Goal: Task Accomplishment & Management: Use online tool/utility

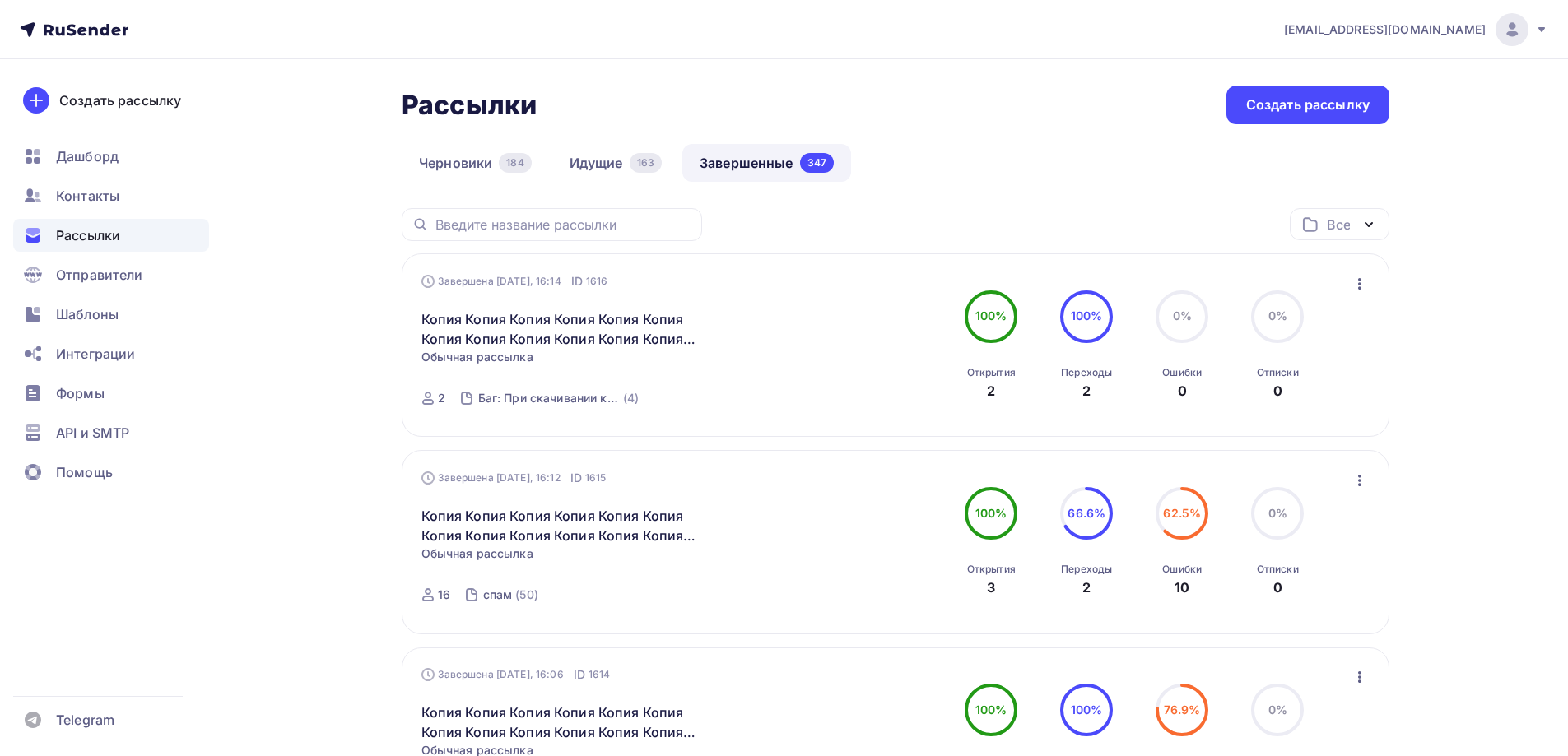
click at [1359, 283] on icon "button" at bounding box center [1360, 283] width 4 height 12
click at [1253, 399] on div "Копировать в новую" at bounding box center [1285, 392] width 169 height 20
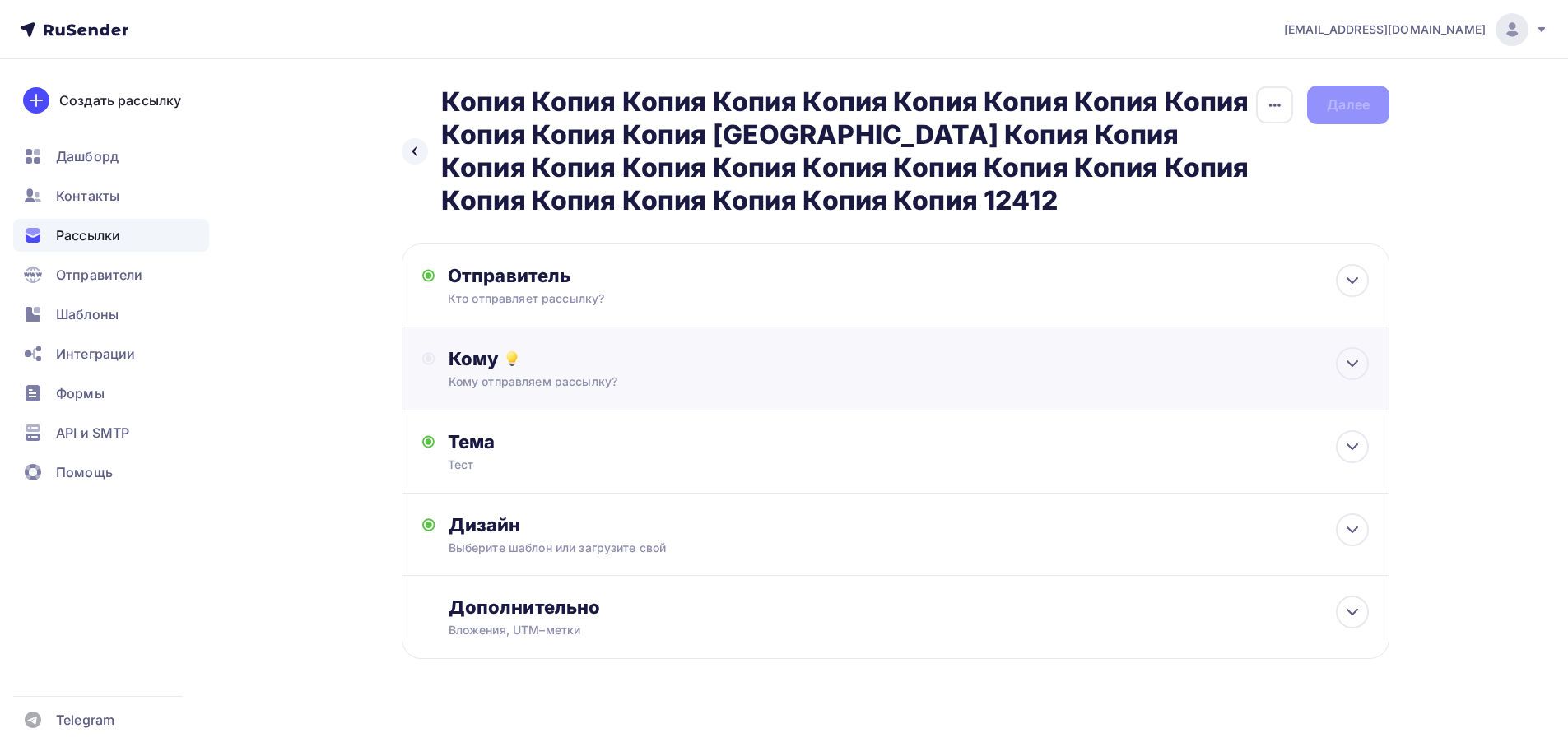
click at [514, 339] on div "Кому Кому отправляем рассылку? Списки получателей Выберите список Все списки id…" at bounding box center [895, 368] width 988 height 83
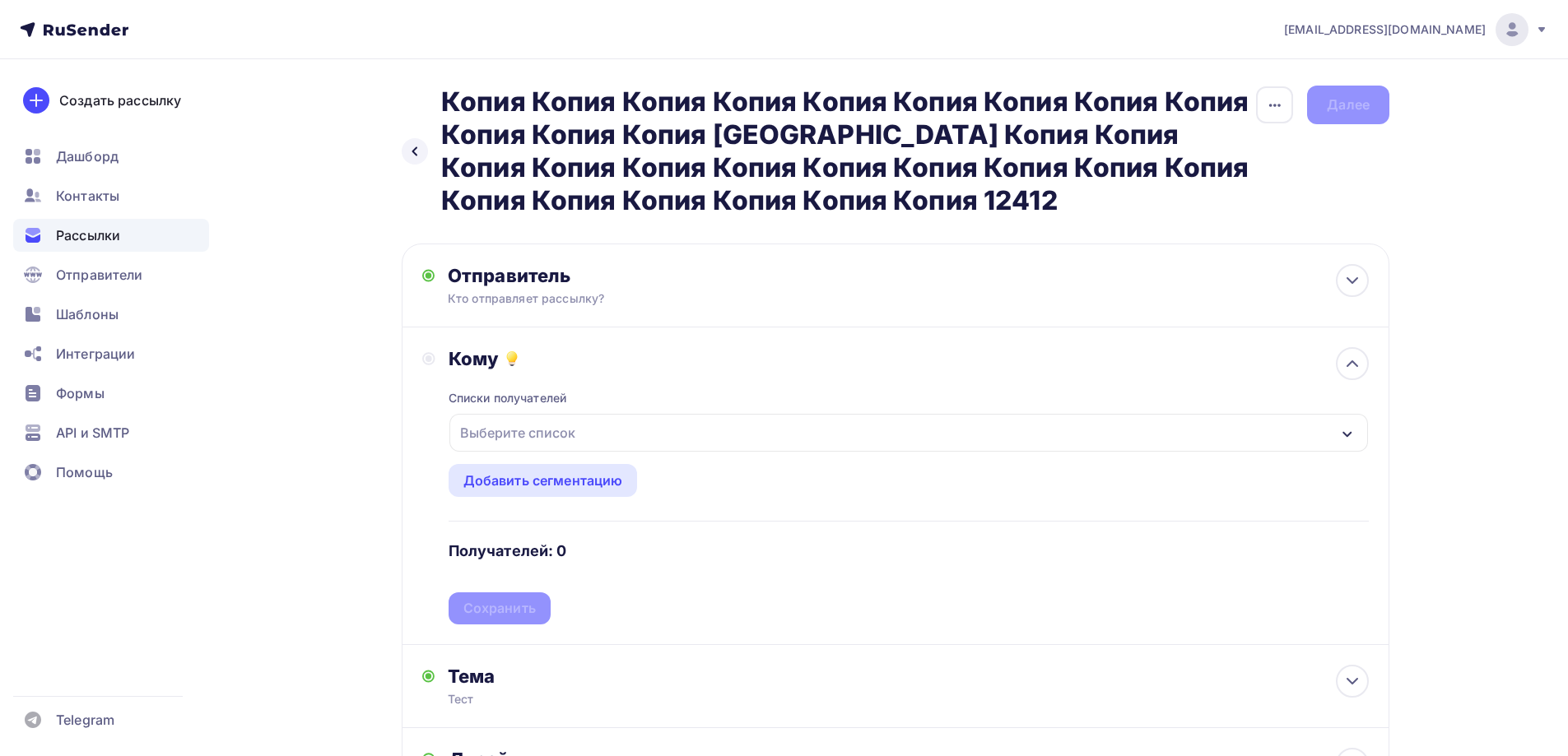
click at [558, 424] on div "Выберите список" at bounding box center [518, 433] width 128 height 29
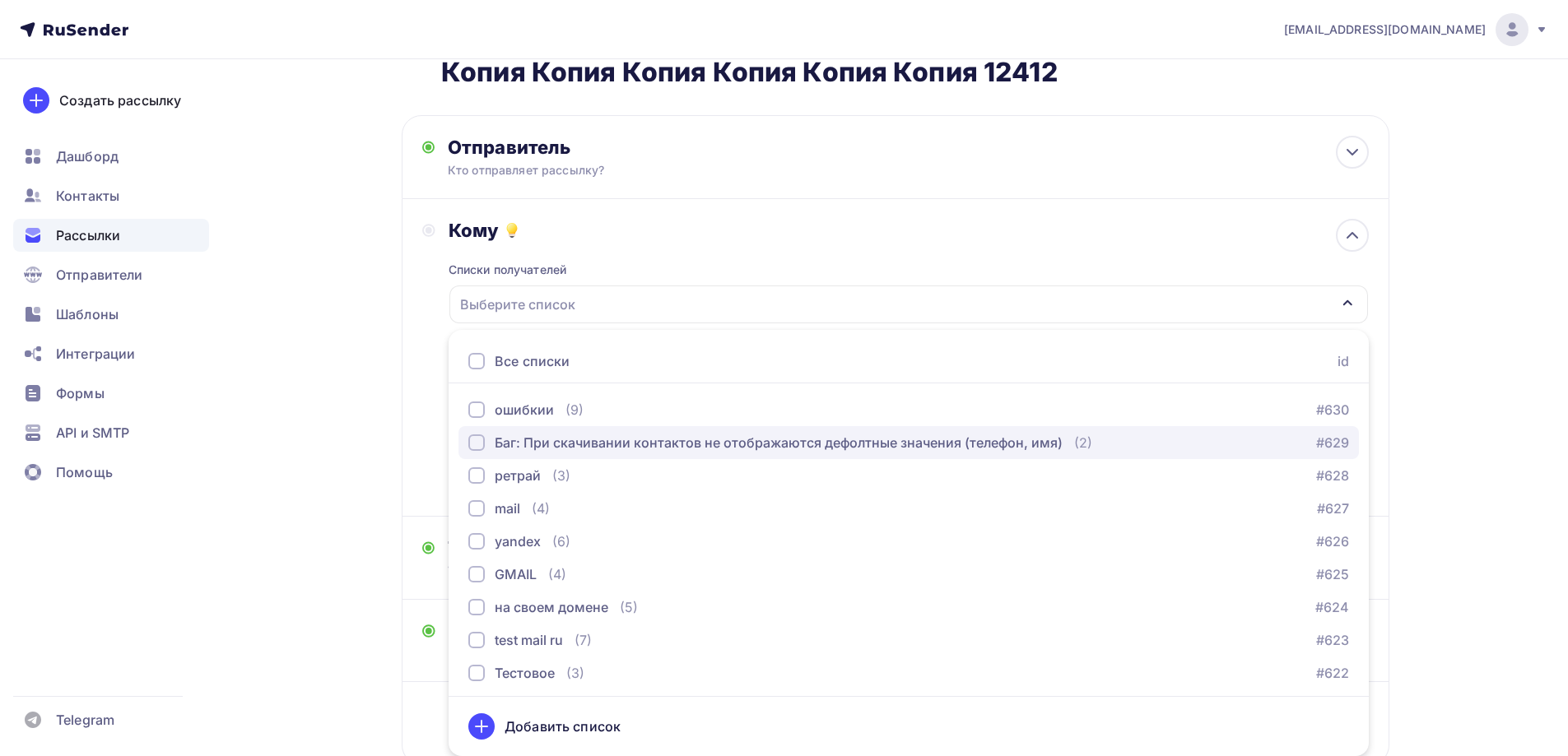
click at [558, 446] on div "Баг: При скачивании контактов не отображаются дефолтные значения (телефон, имя)" at bounding box center [778, 443] width 568 height 20
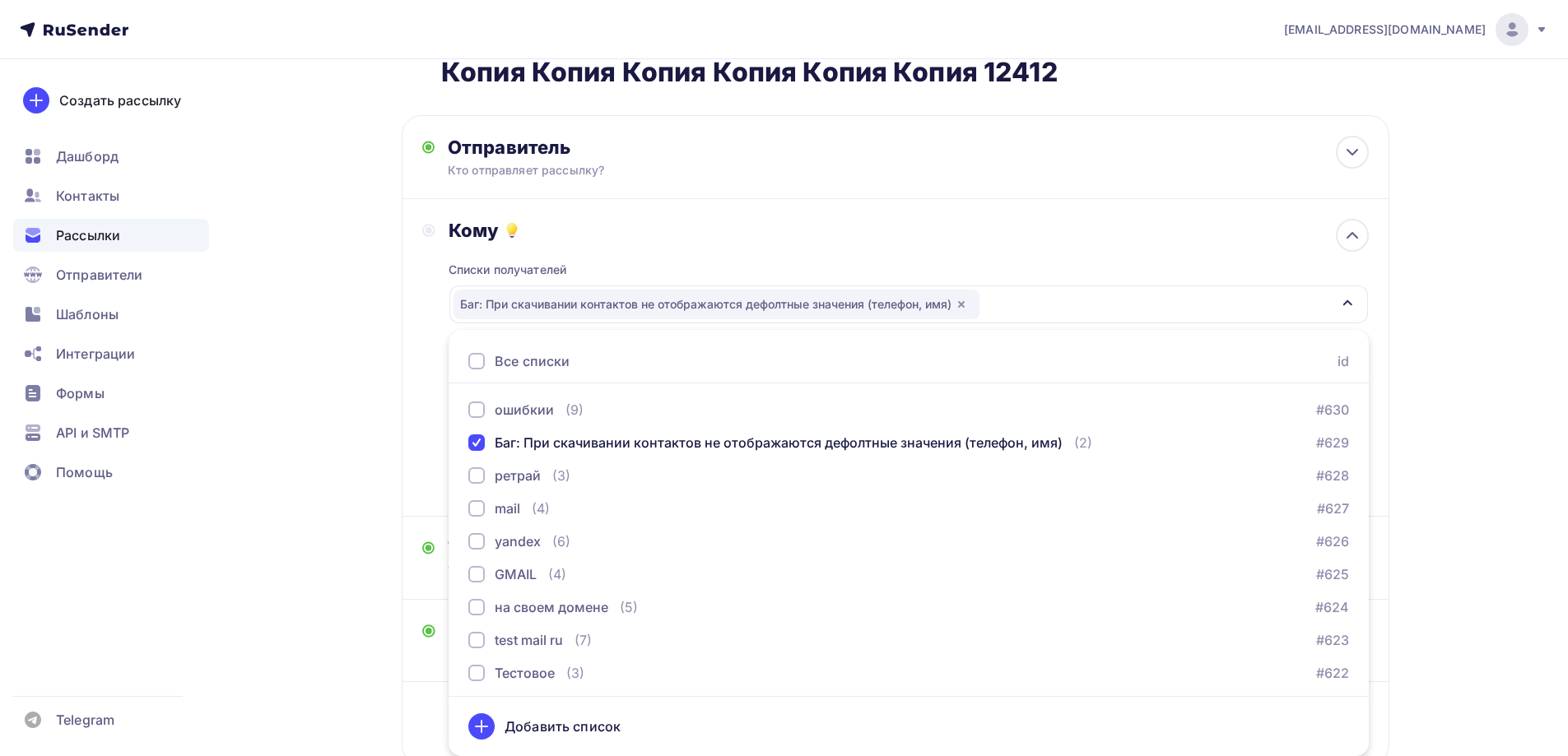
click at [400, 425] on div "Назад Копия Копия Копия Копия Копия Копия Копия Копия Копия Копия Копия Копия К…" at bounding box center [784, 401] width 1350 height 940
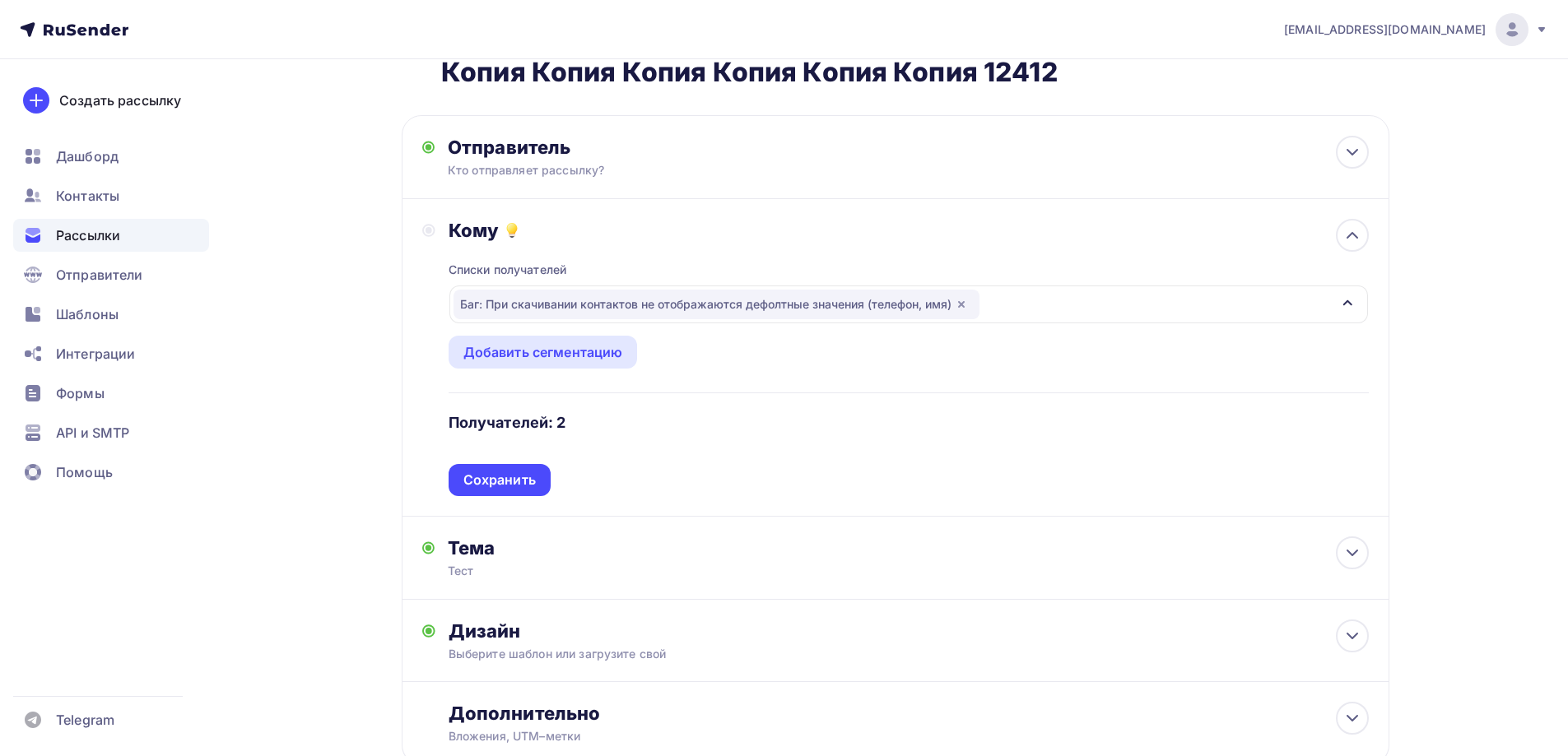
click at [508, 478] on div "Списки получателей Баг: При скачивании контактов не отображаются дефолтные знач…" at bounding box center [909, 368] width 921 height 254
click at [508, 478] on div "Сохранить" at bounding box center [499, 480] width 72 height 19
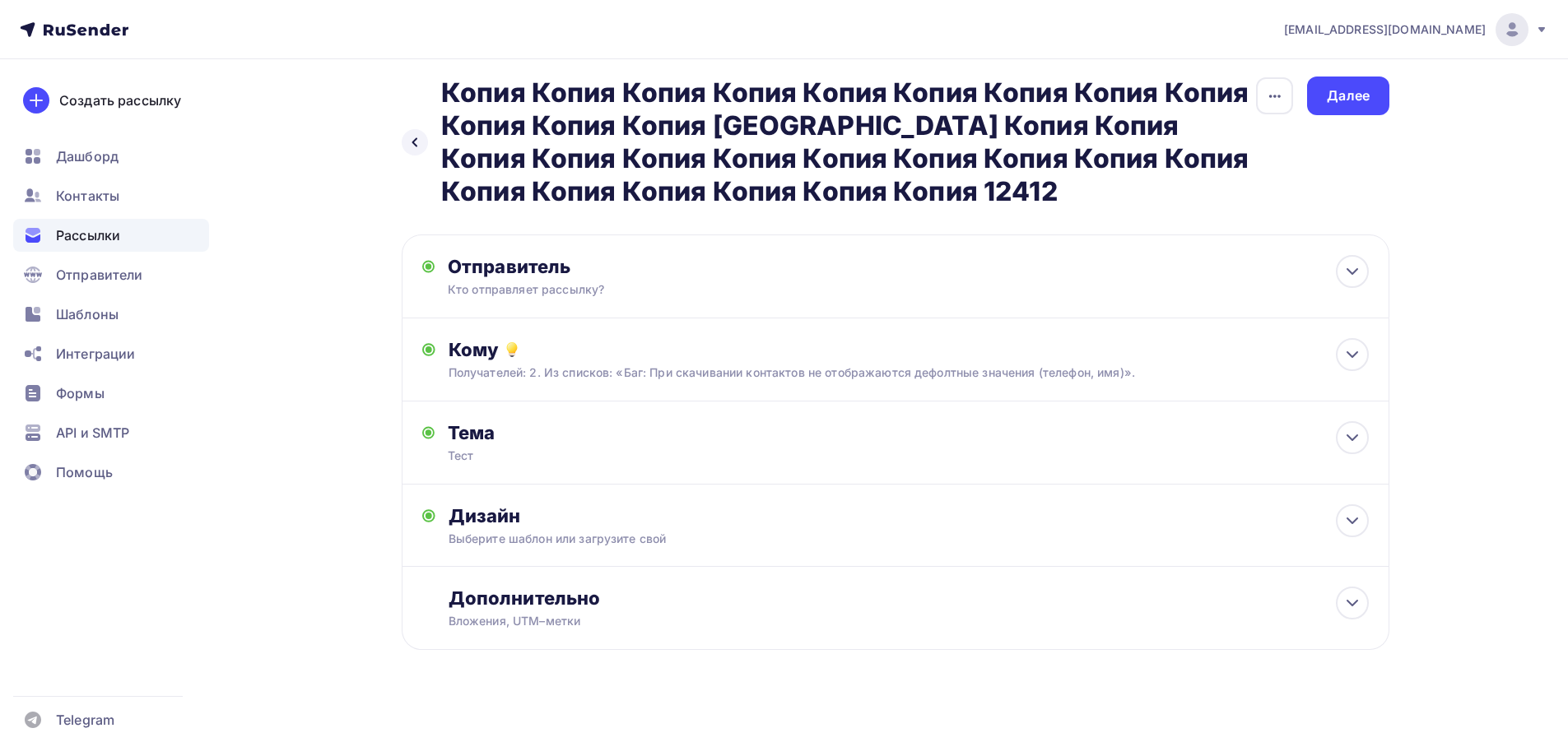
scroll to position [9, 0]
click at [1348, 99] on div "Далее" at bounding box center [1348, 95] width 43 height 19
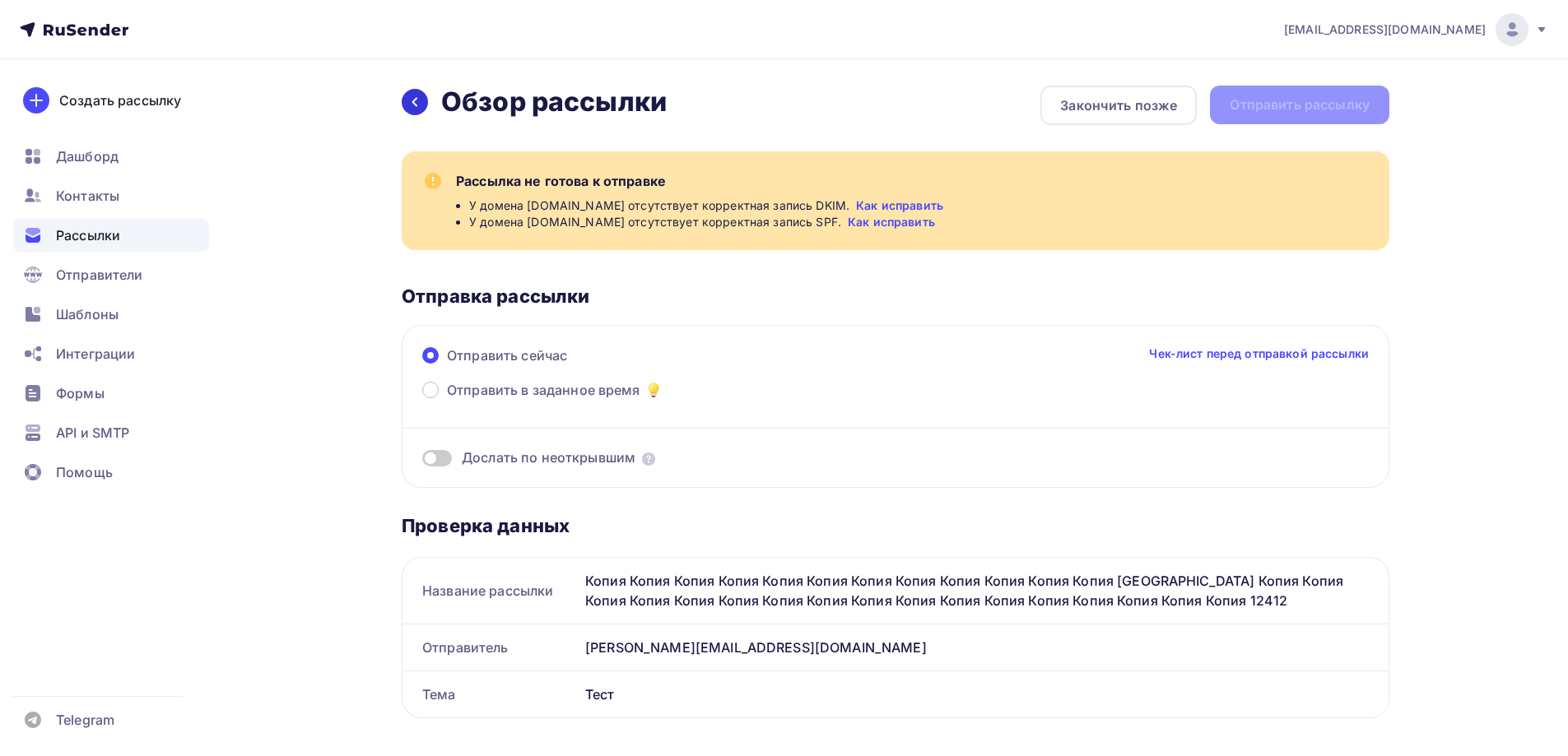
click at [414, 100] on icon at bounding box center [414, 102] width 13 height 13
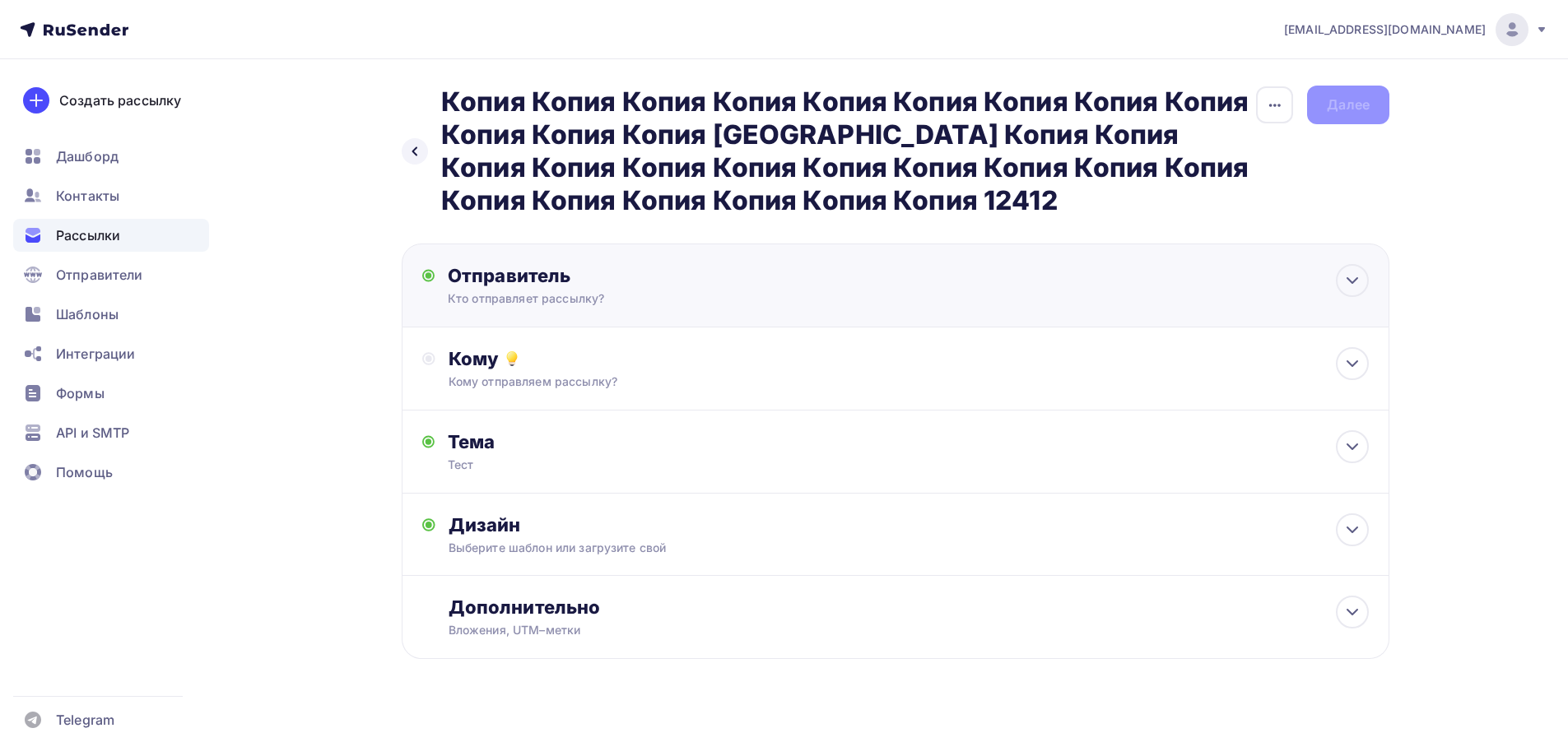
click at [535, 270] on div "Отправитель" at bounding box center [625, 275] width 357 height 23
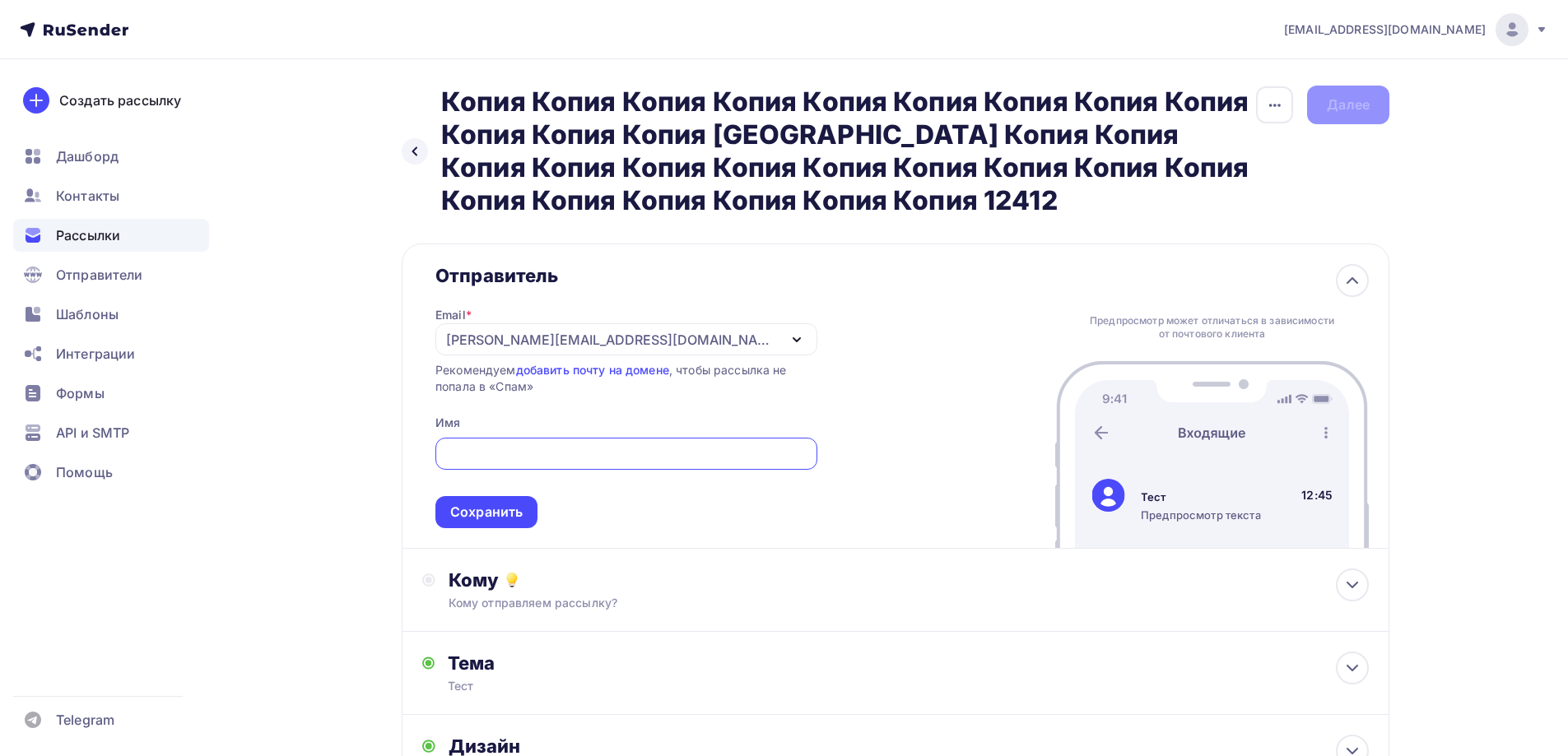
click at [536, 334] on div "maria@ukitdomain.com" at bounding box center [613, 340] width 332 height 20
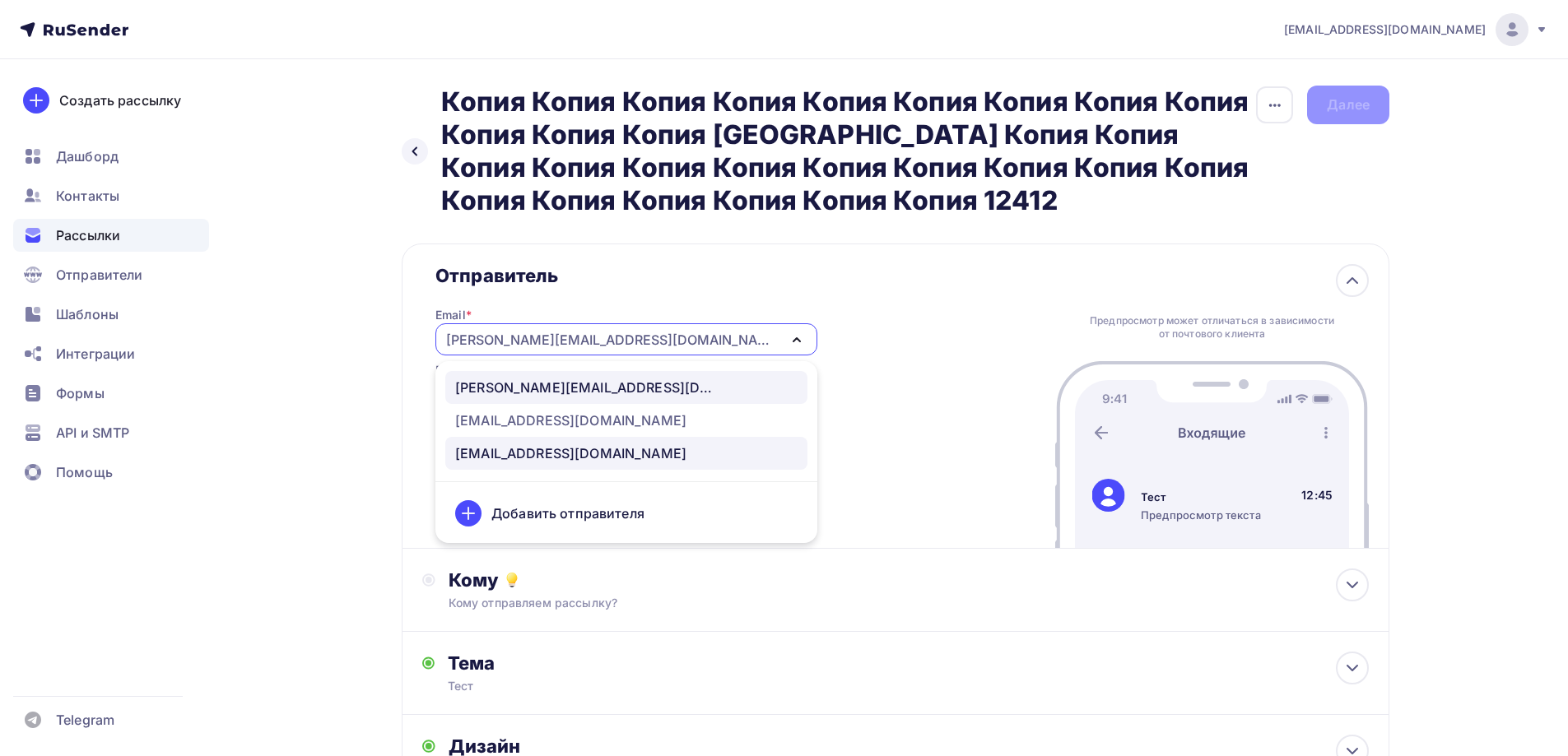
click at [518, 446] on div "[EMAIL_ADDRESS][DOMAIN_NAME]" at bounding box center [570, 454] width 231 height 20
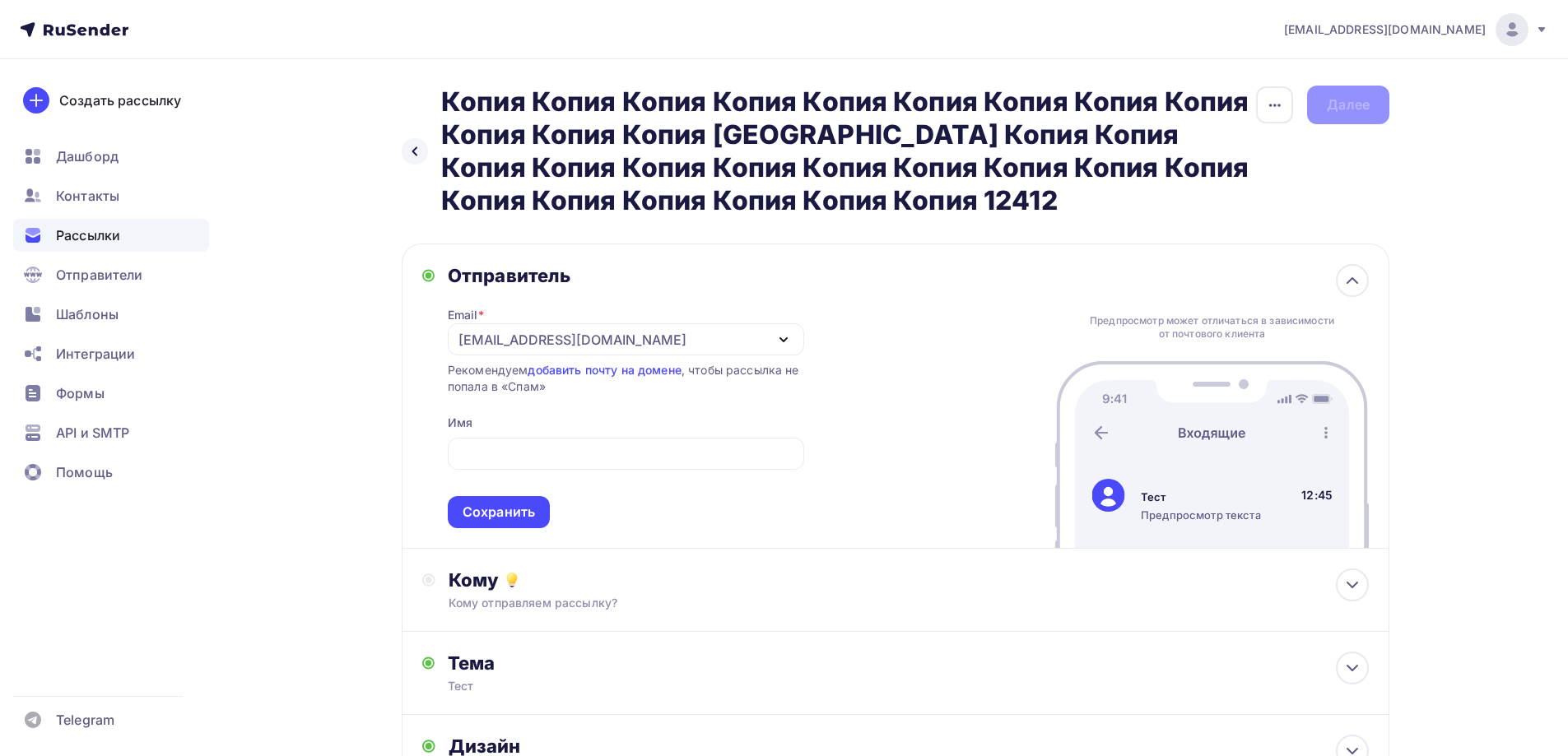
click at [515, 493] on span "Сохранить" at bounding box center [625, 479] width 357 height 97
click at [519, 515] on div "Сохранить" at bounding box center [499, 512] width 72 height 19
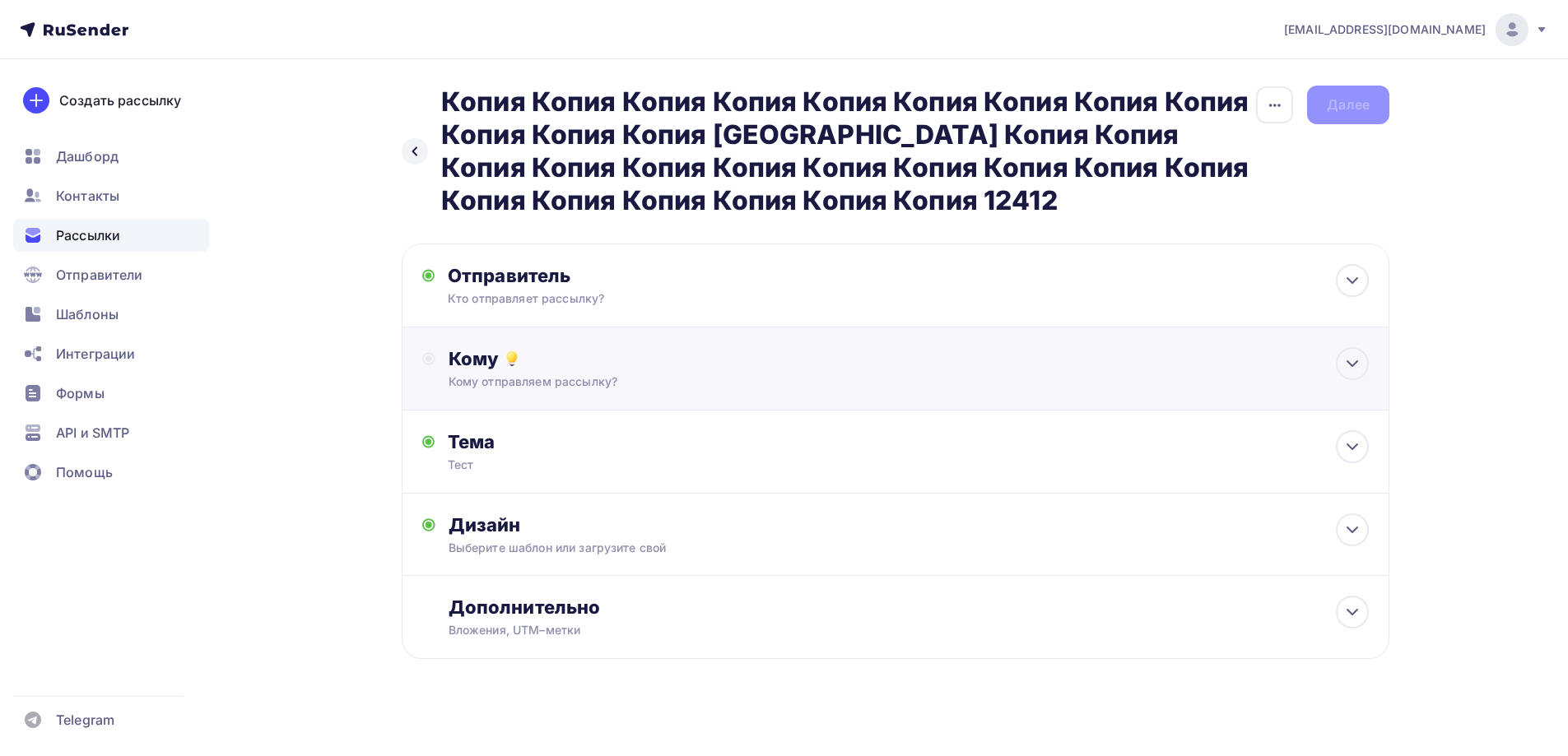
click at [525, 367] on div "Кому" at bounding box center [909, 358] width 921 height 23
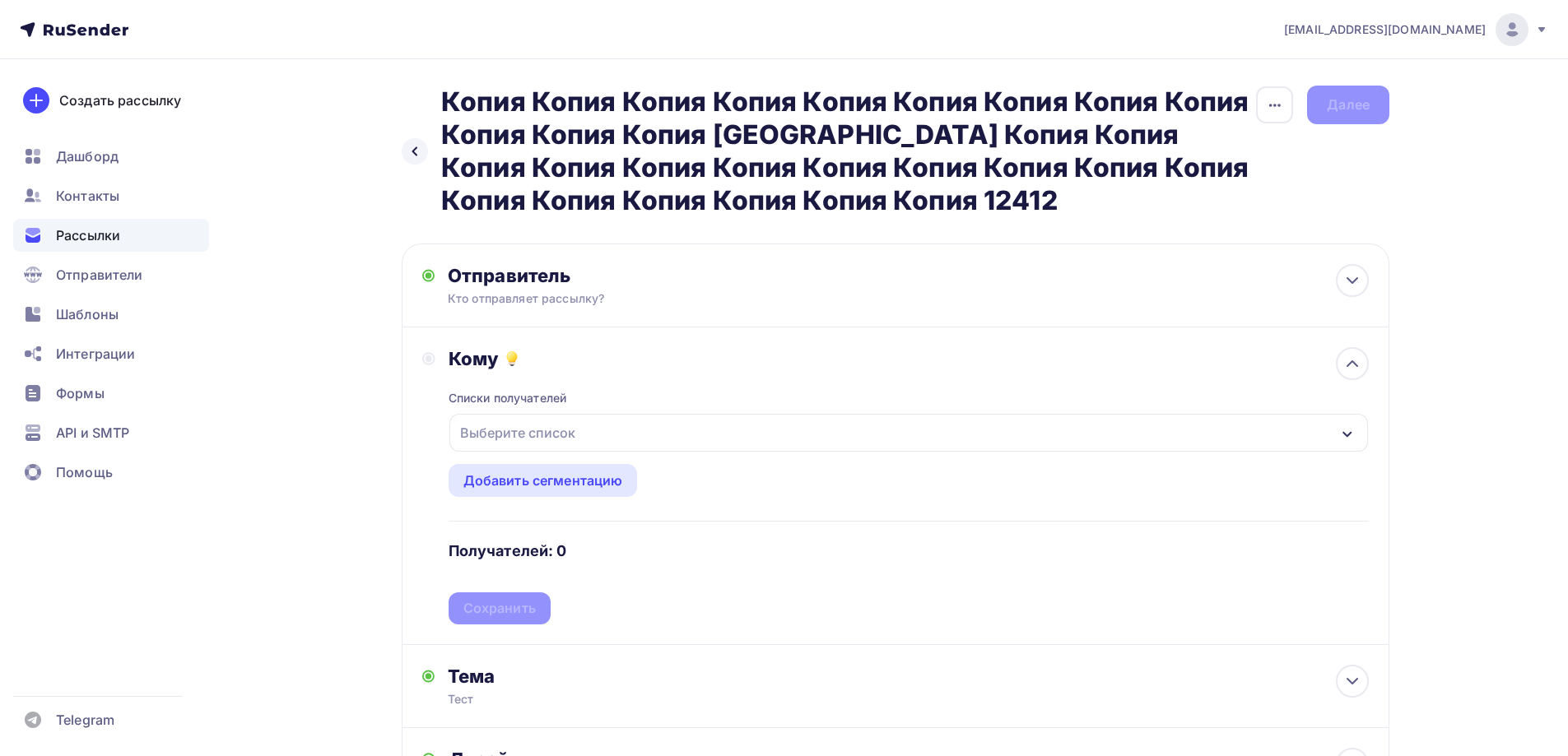
click at [584, 433] on div "Выберите список" at bounding box center [909, 433] width 919 height 38
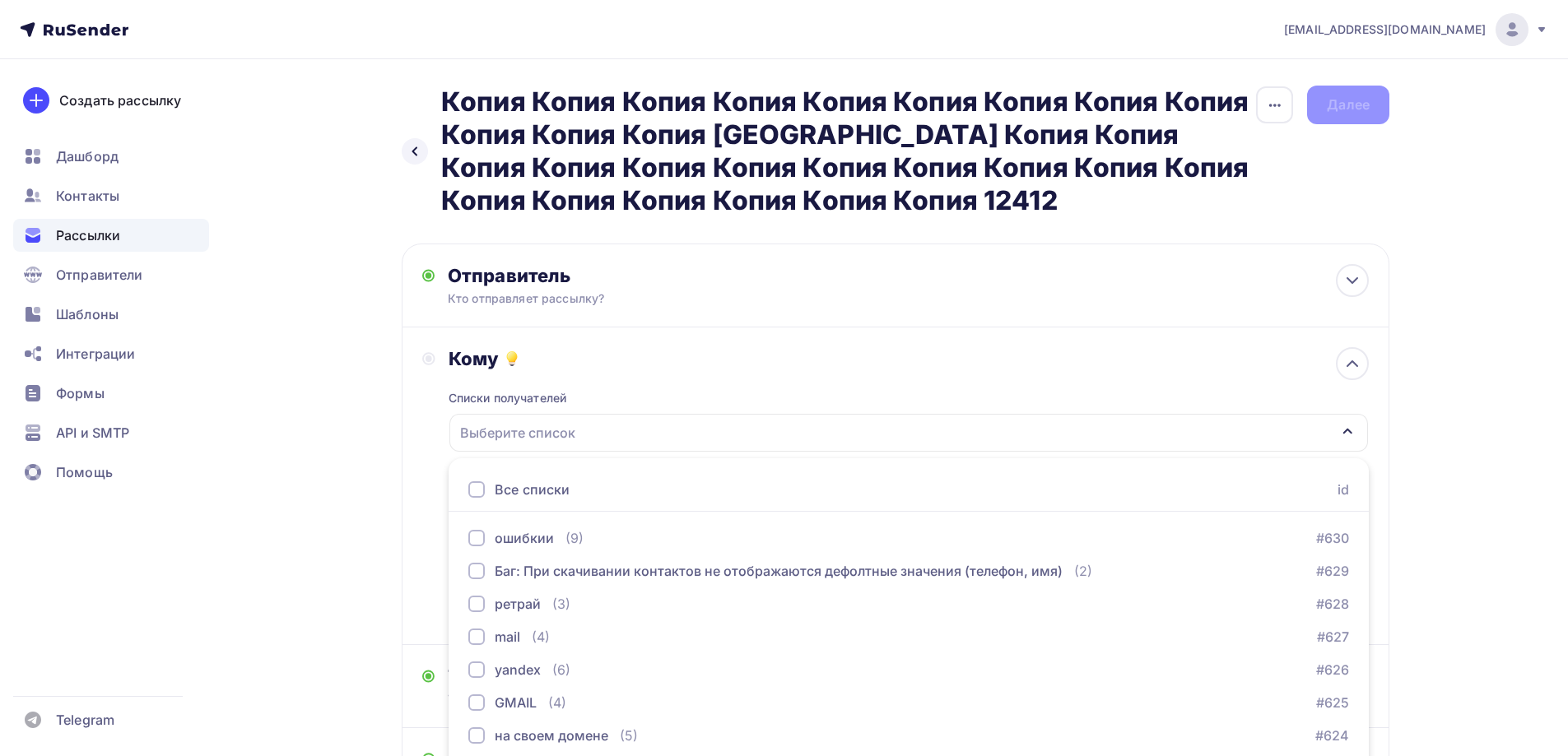
scroll to position [128, 0]
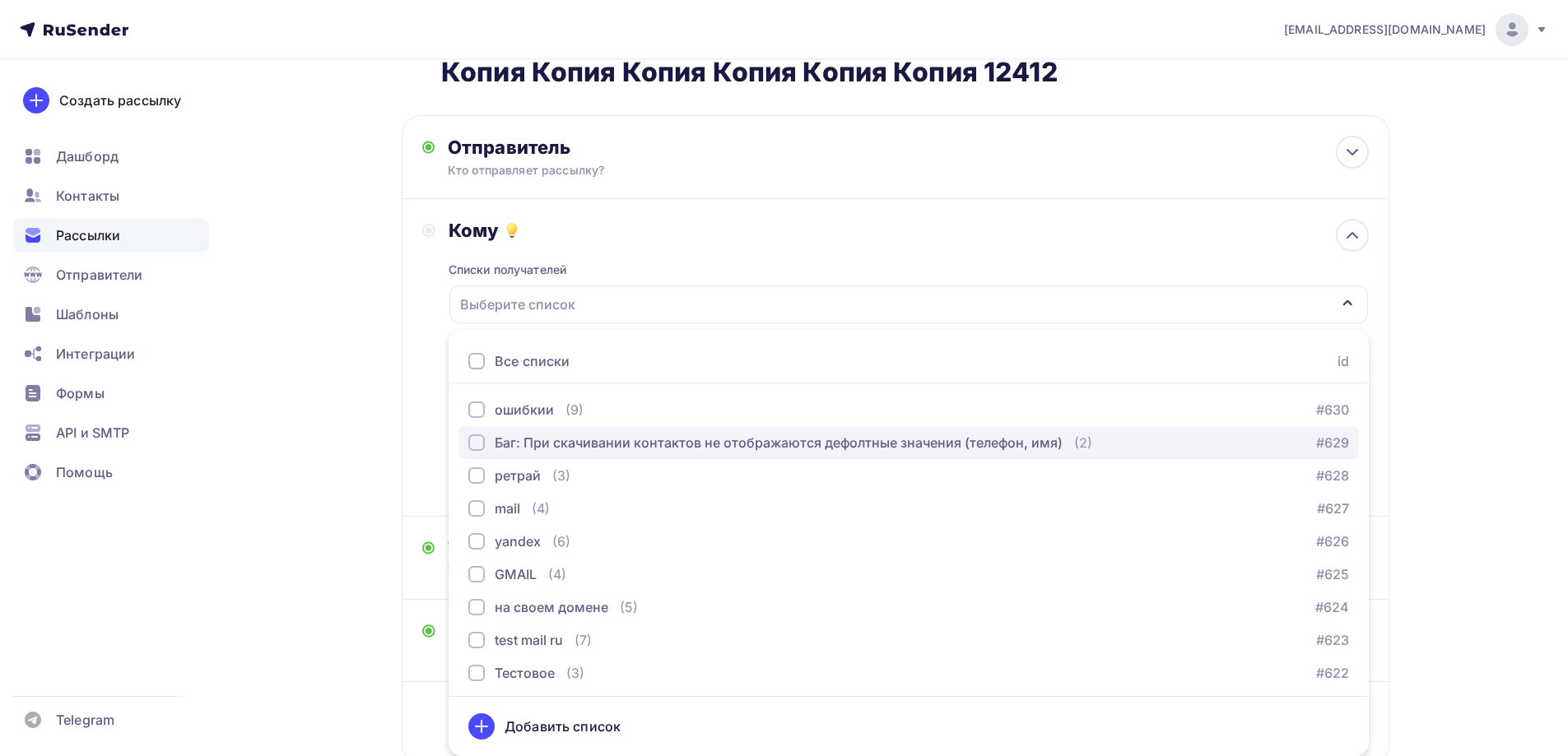
click at [551, 448] on div "Баг: При скачивании контактов не отображаются дефолтные значения (телефон, имя)" at bounding box center [778, 443] width 568 height 20
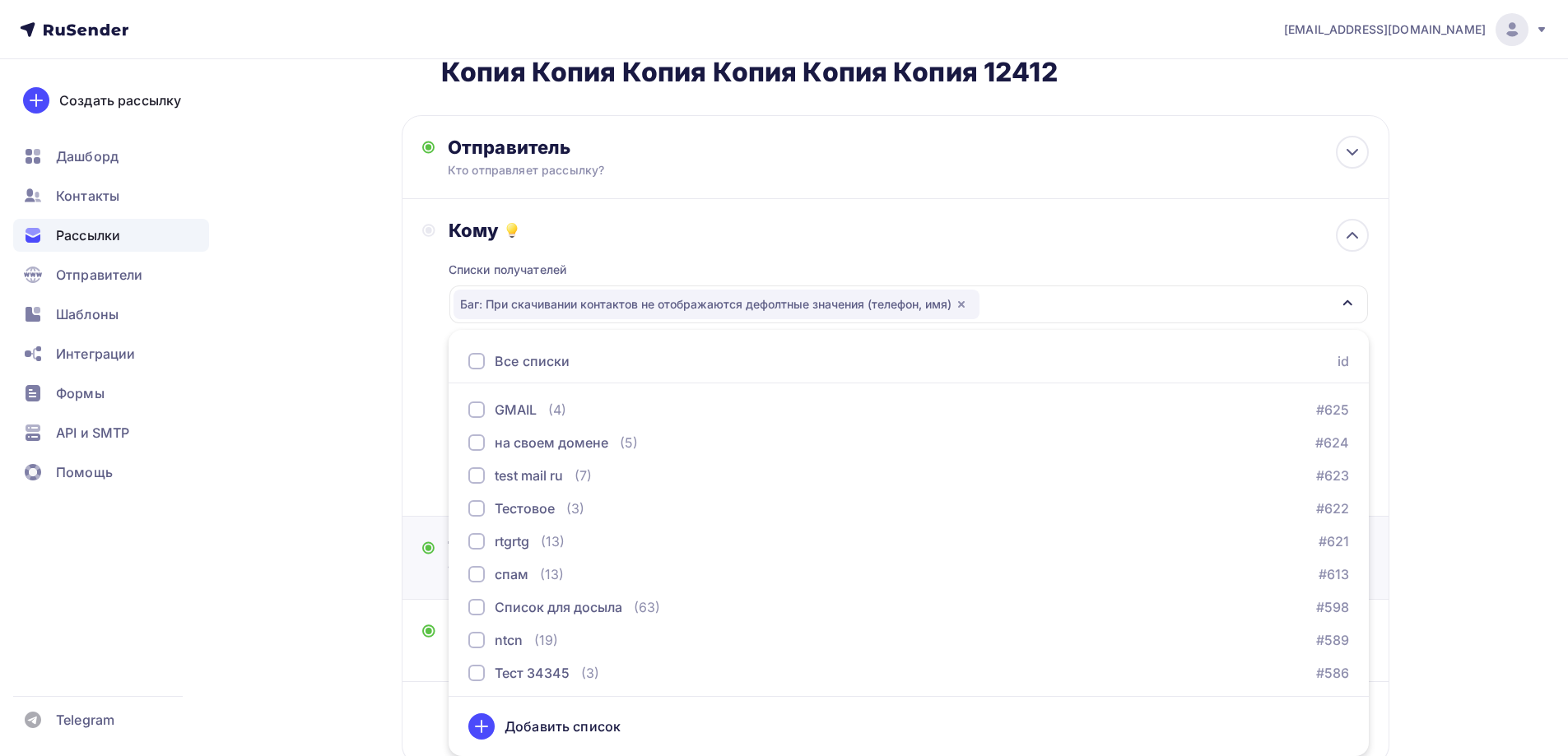
click at [421, 557] on div "Тема Тест Тема * Тест Рекомендуем использовать не более 150 символов Прехедер С…" at bounding box center [895, 558] width 988 height 83
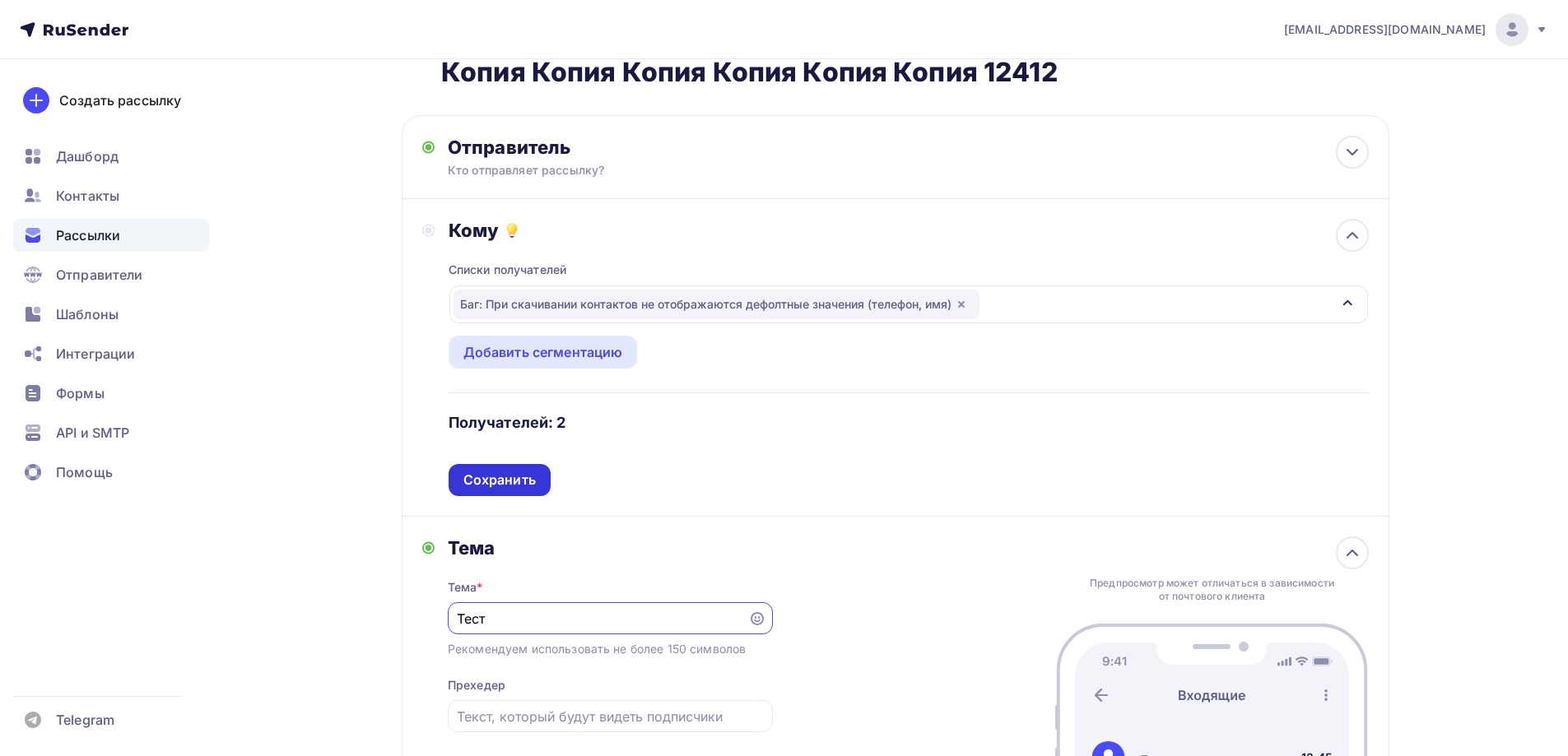
scroll to position [0, 0]
click at [502, 482] on div "Сохранить" at bounding box center [499, 480] width 72 height 19
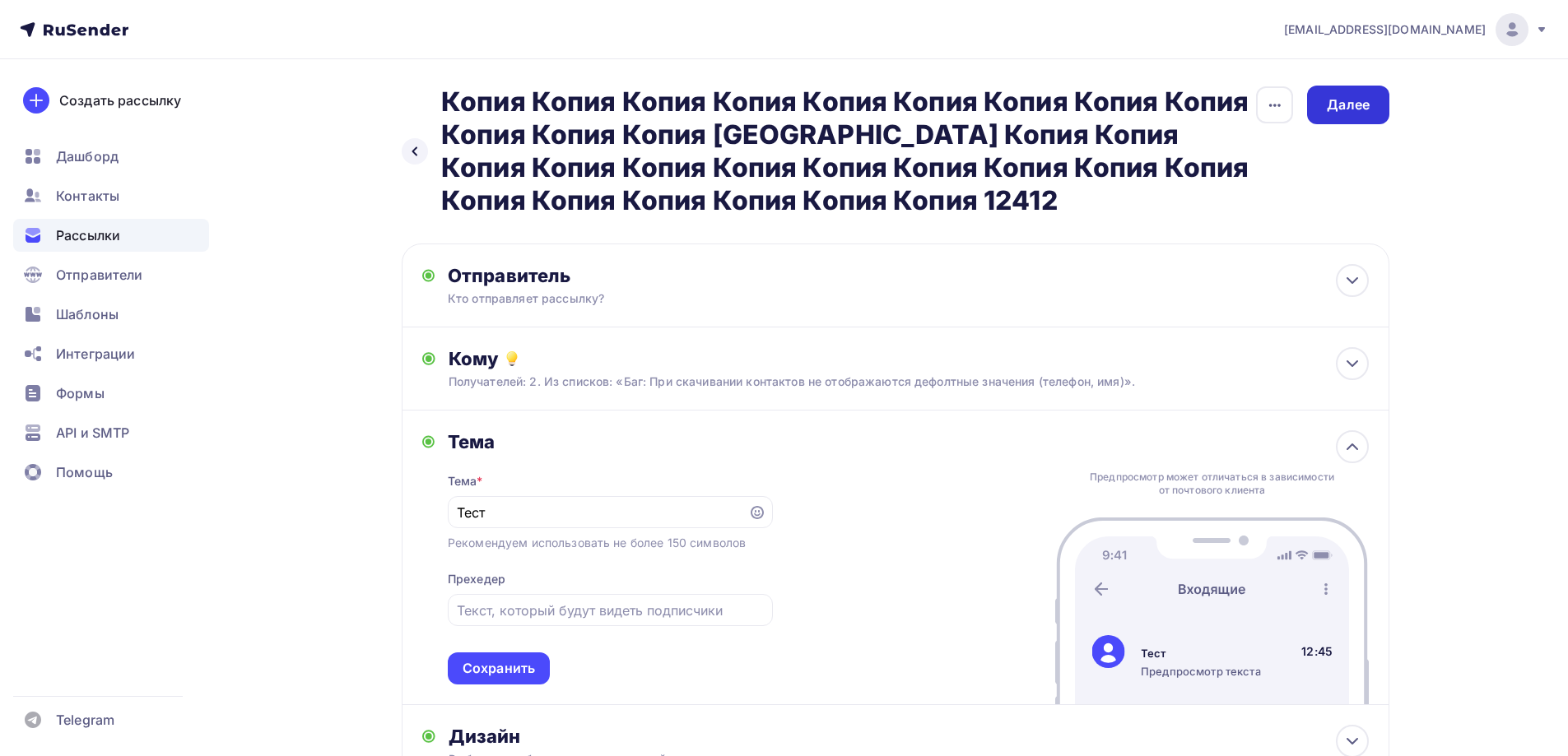
click at [1364, 119] on div "Далее" at bounding box center [1349, 104] width 83 height 38
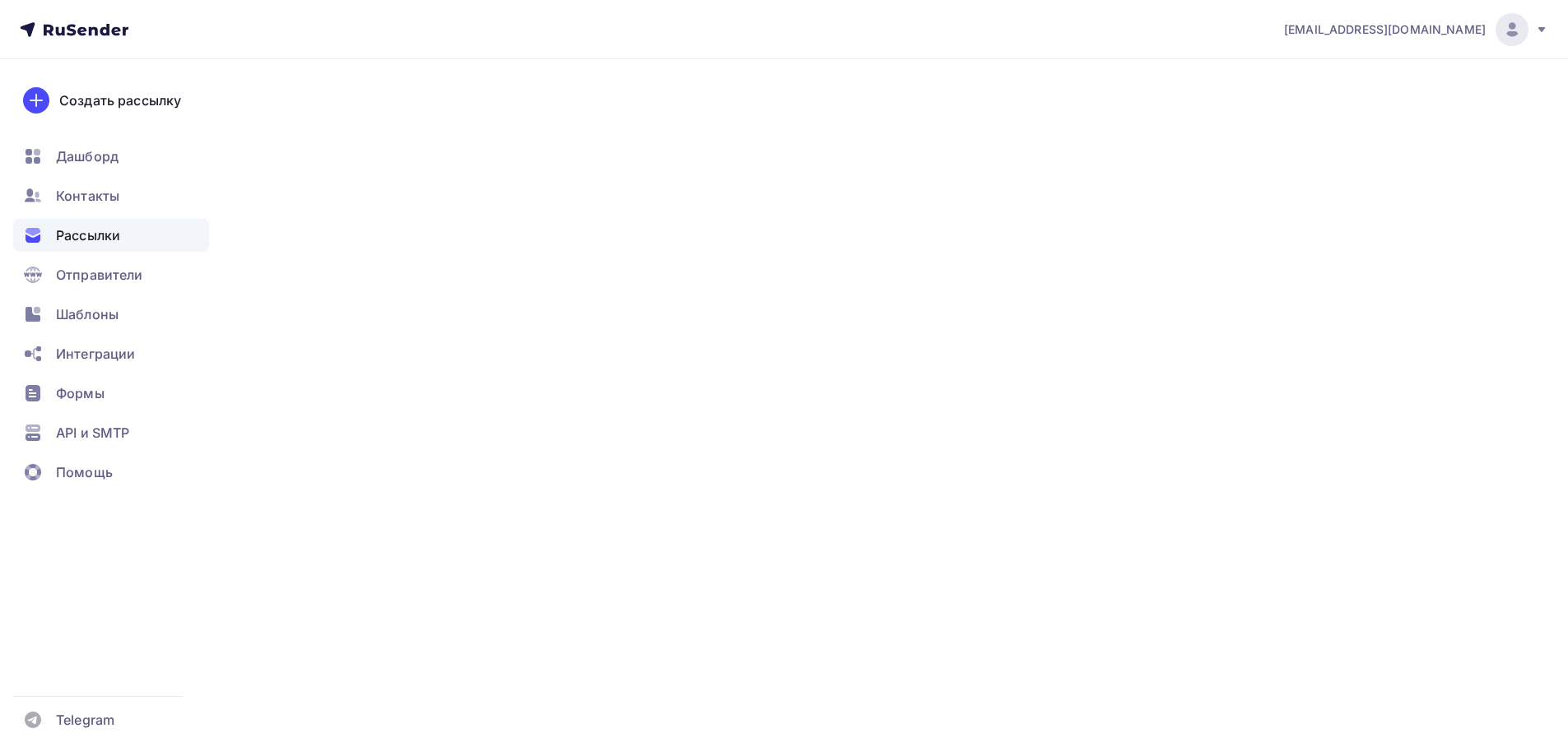
click at [1357, 117] on div "Далее" at bounding box center [1349, 104] width 83 height 38
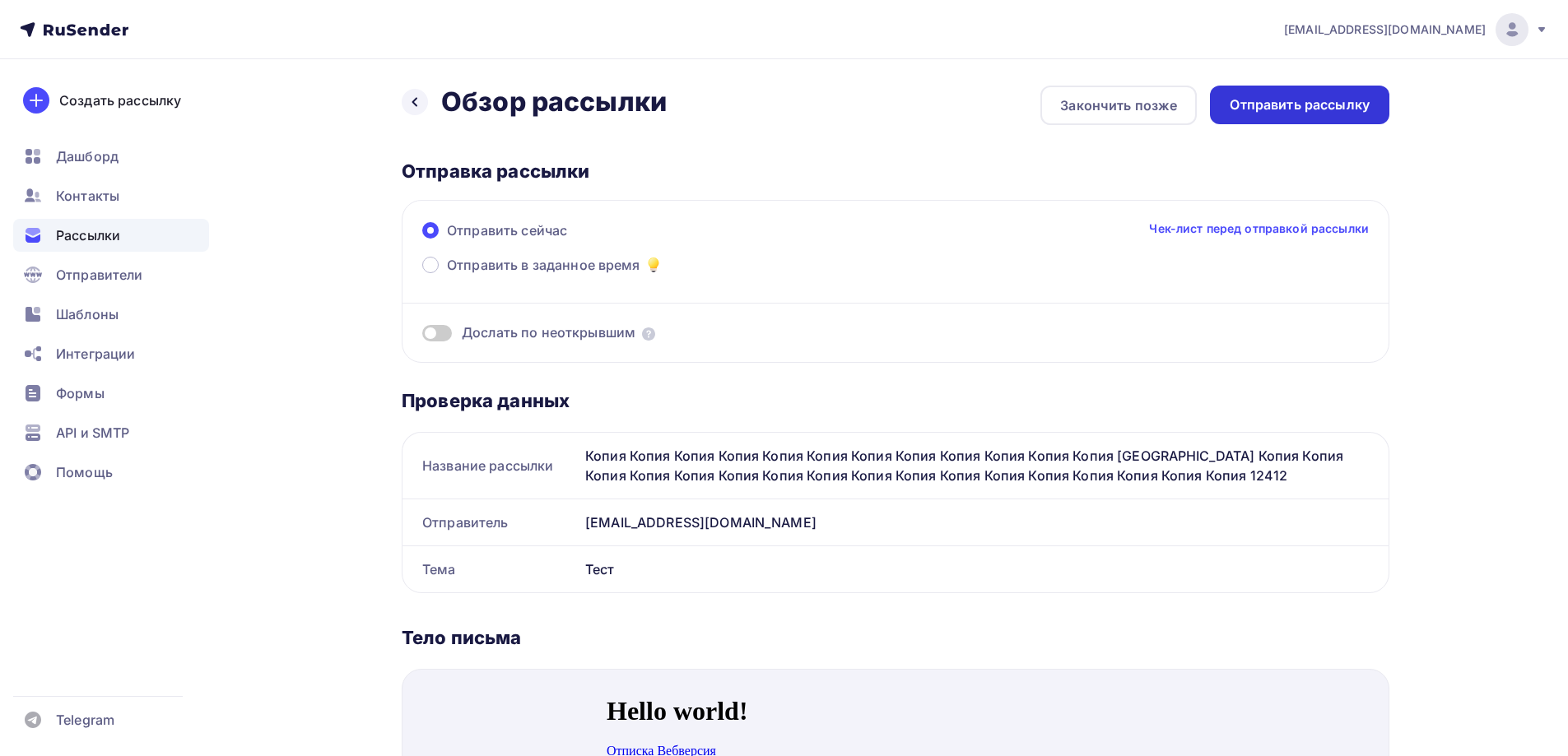
click at [1353, 116] on div "Отправить рассылку" at bounding box center [1300, 104] width 180 height 38
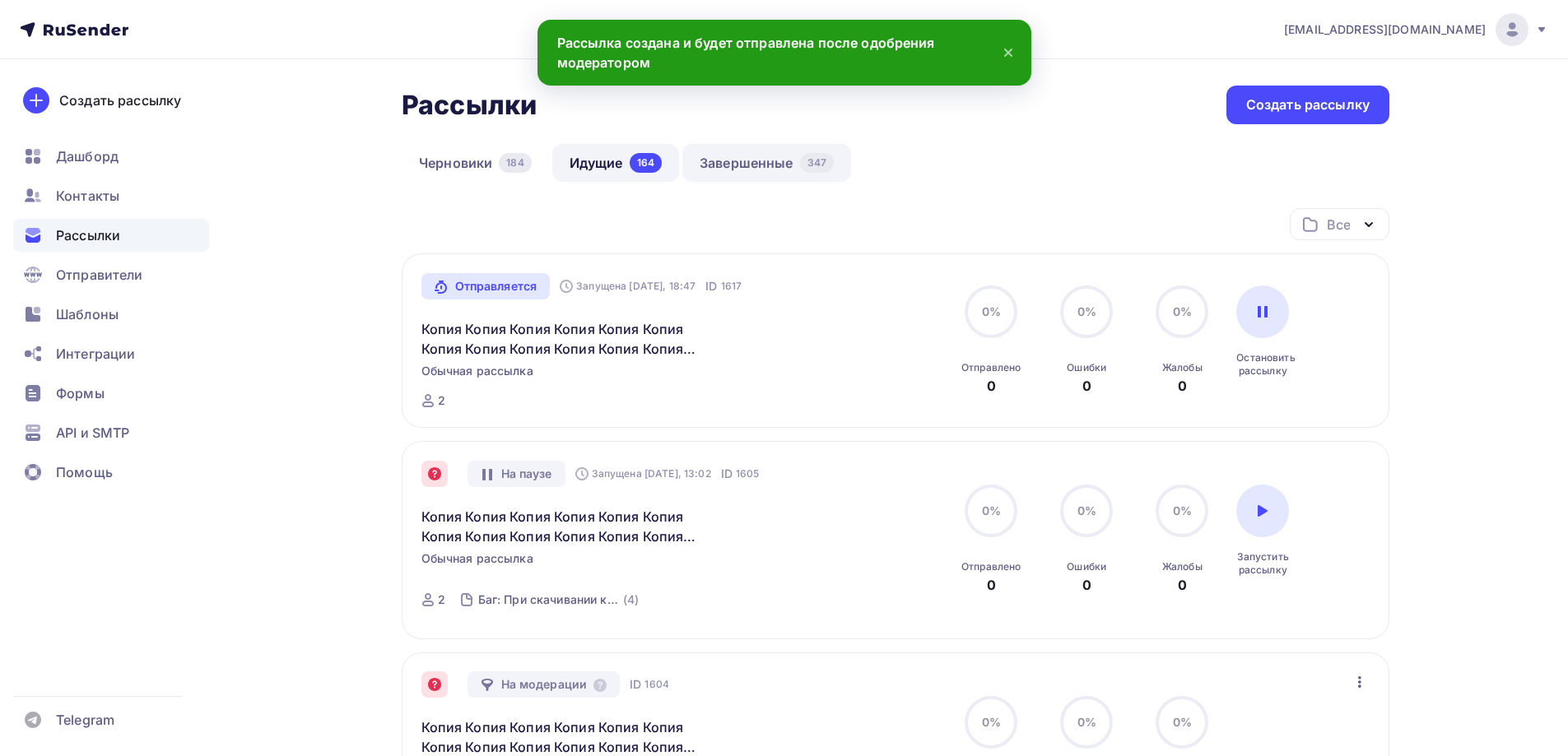
click at [782, 170] on link "Завершенные 347" at bounding box center [767, 162] width 169 height 38
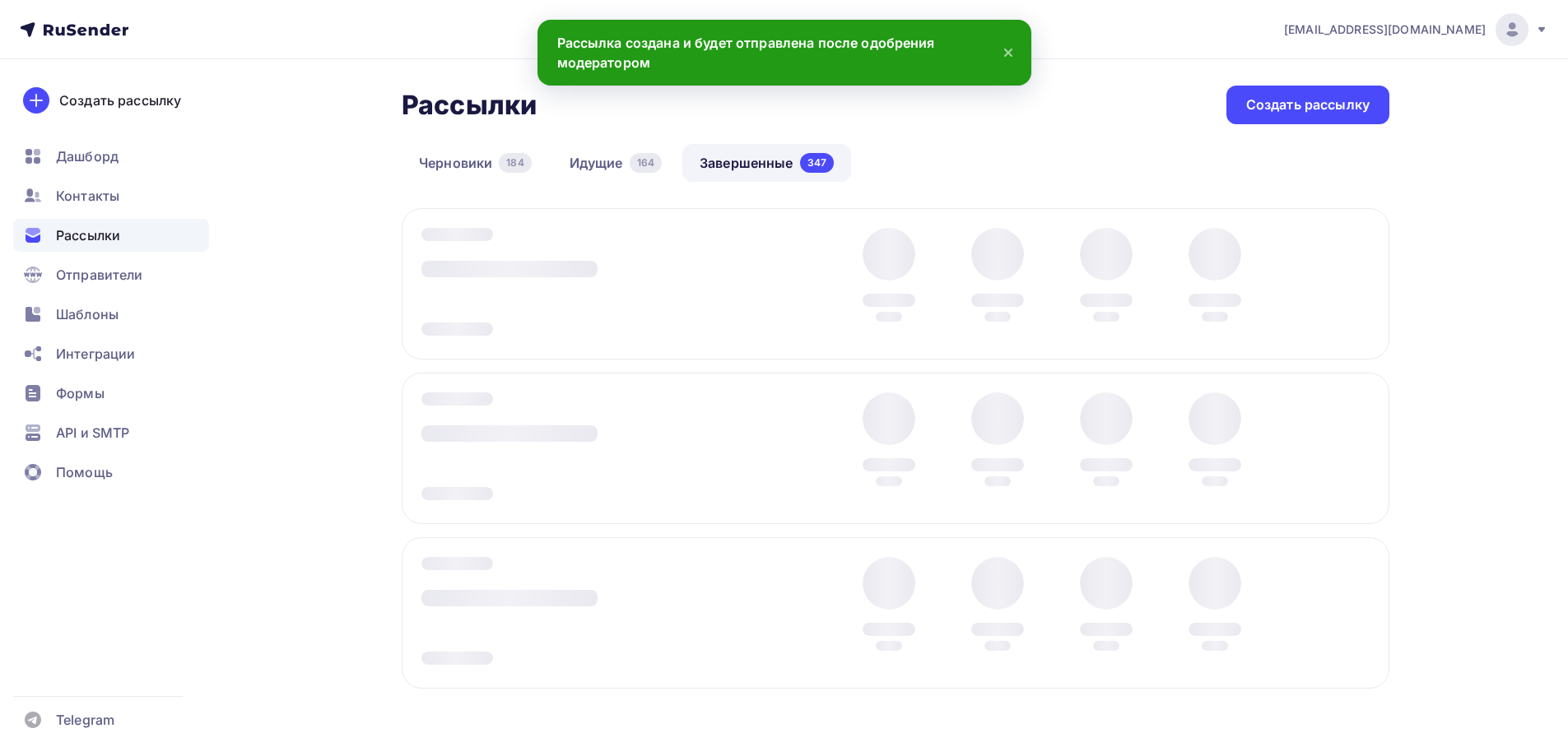
click at [1353, 286] on div at bounding box center [895, 283] width 988 height 151
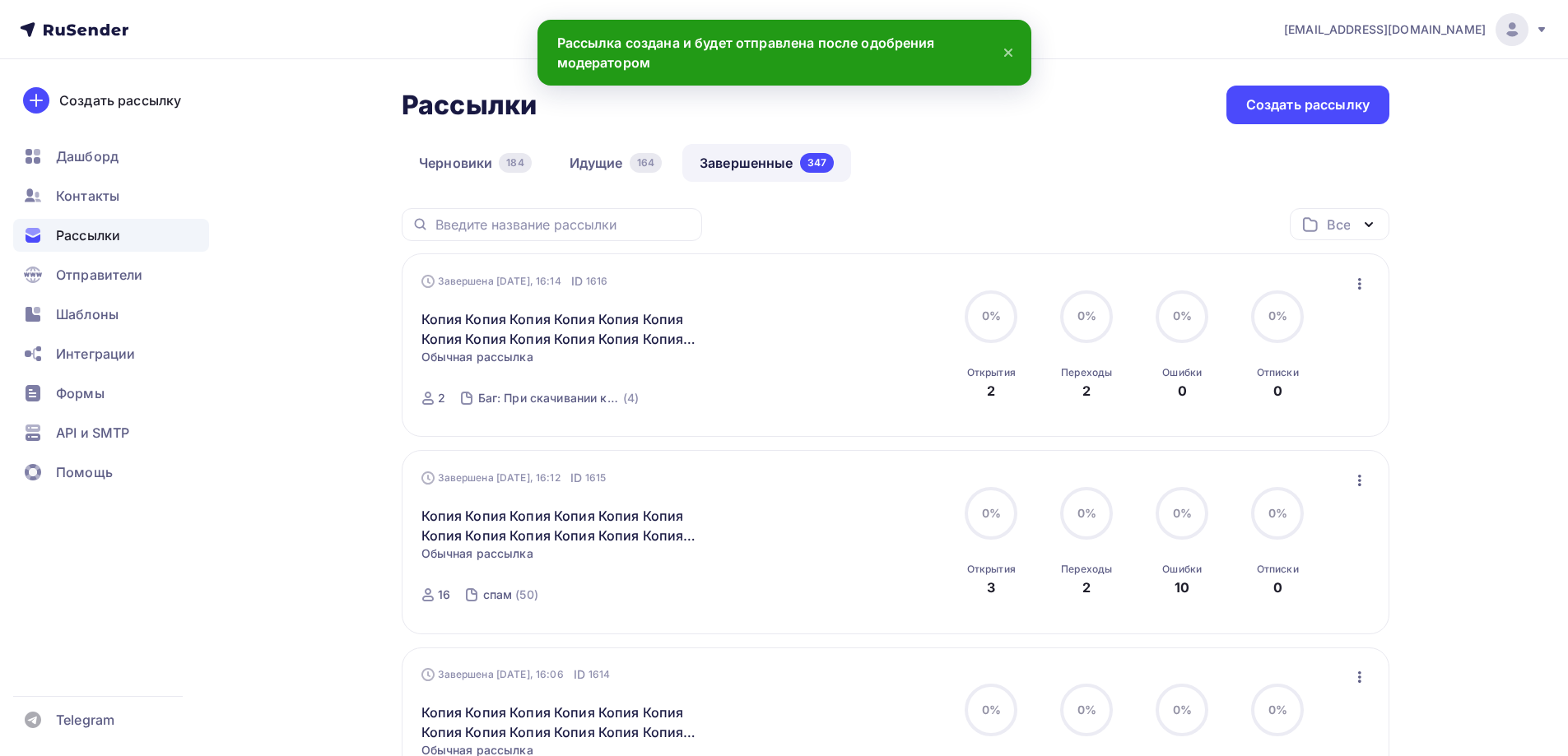
click at [1353, 290] on icon "button" at bounding box center [1360, 284] width 20 height 20
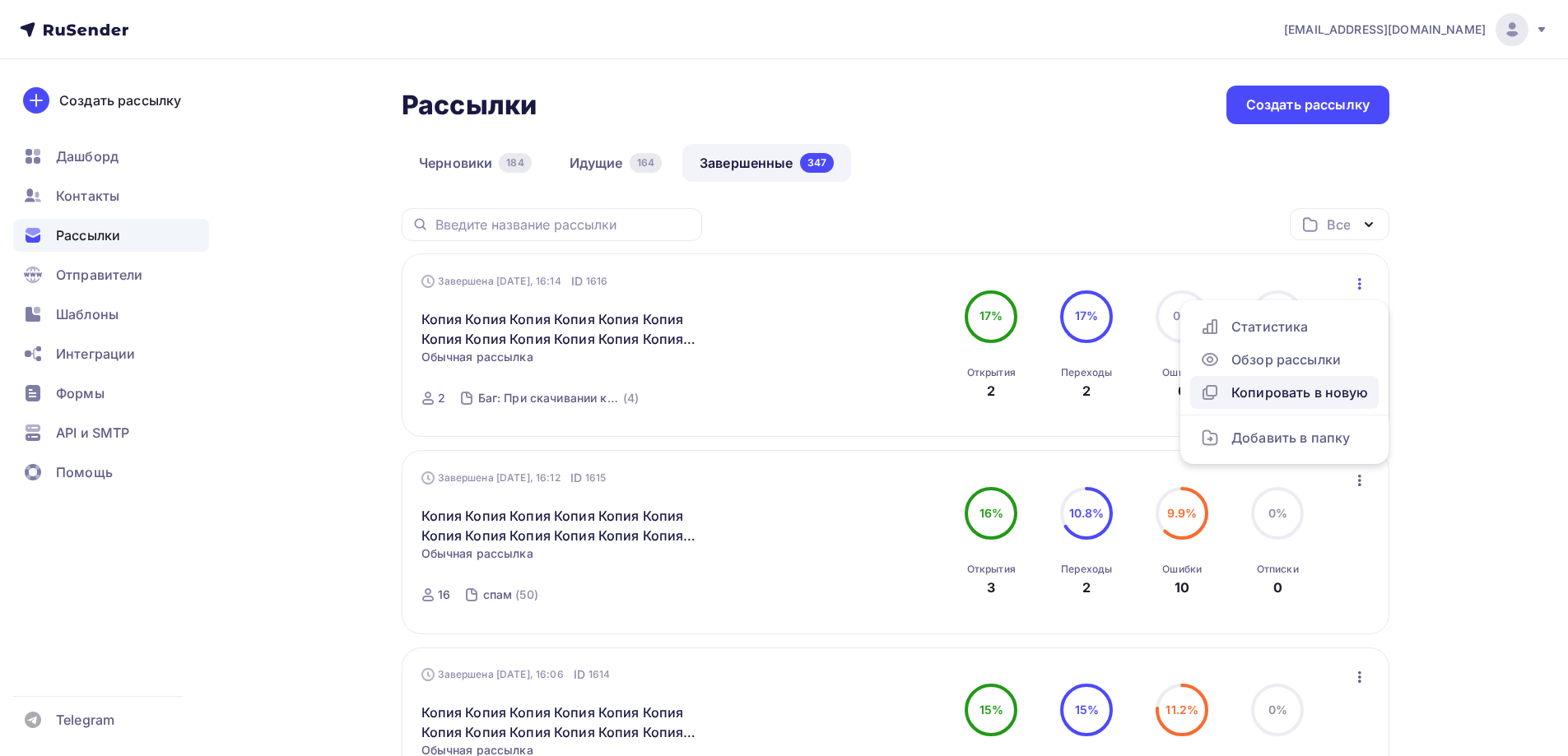
click at [1298, 395] on div "Копировать в новую" at bounding box center [1285, 392] width 169 height 20
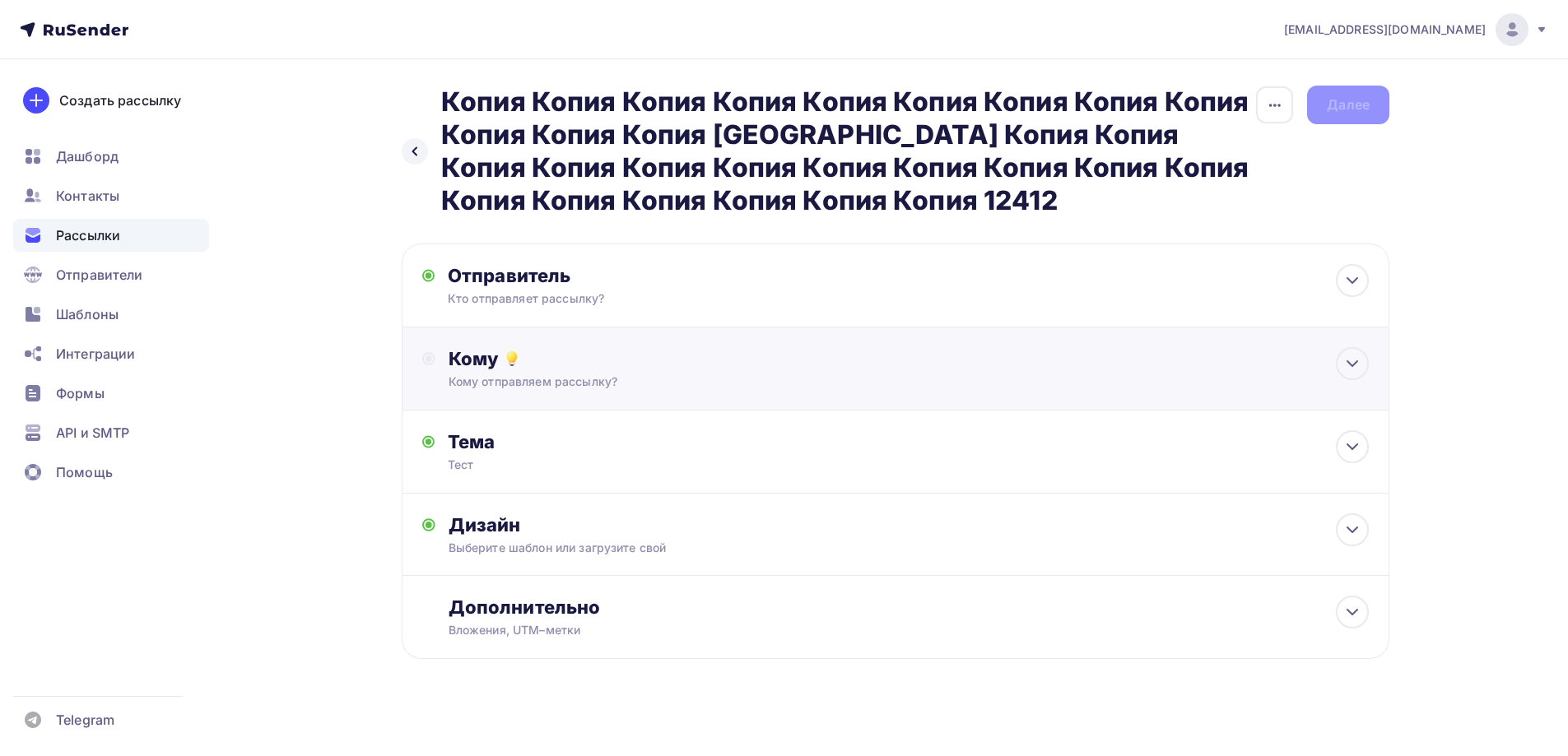
click at [510, 356] on icon at bounding box center [513, 356] width 9 height 9
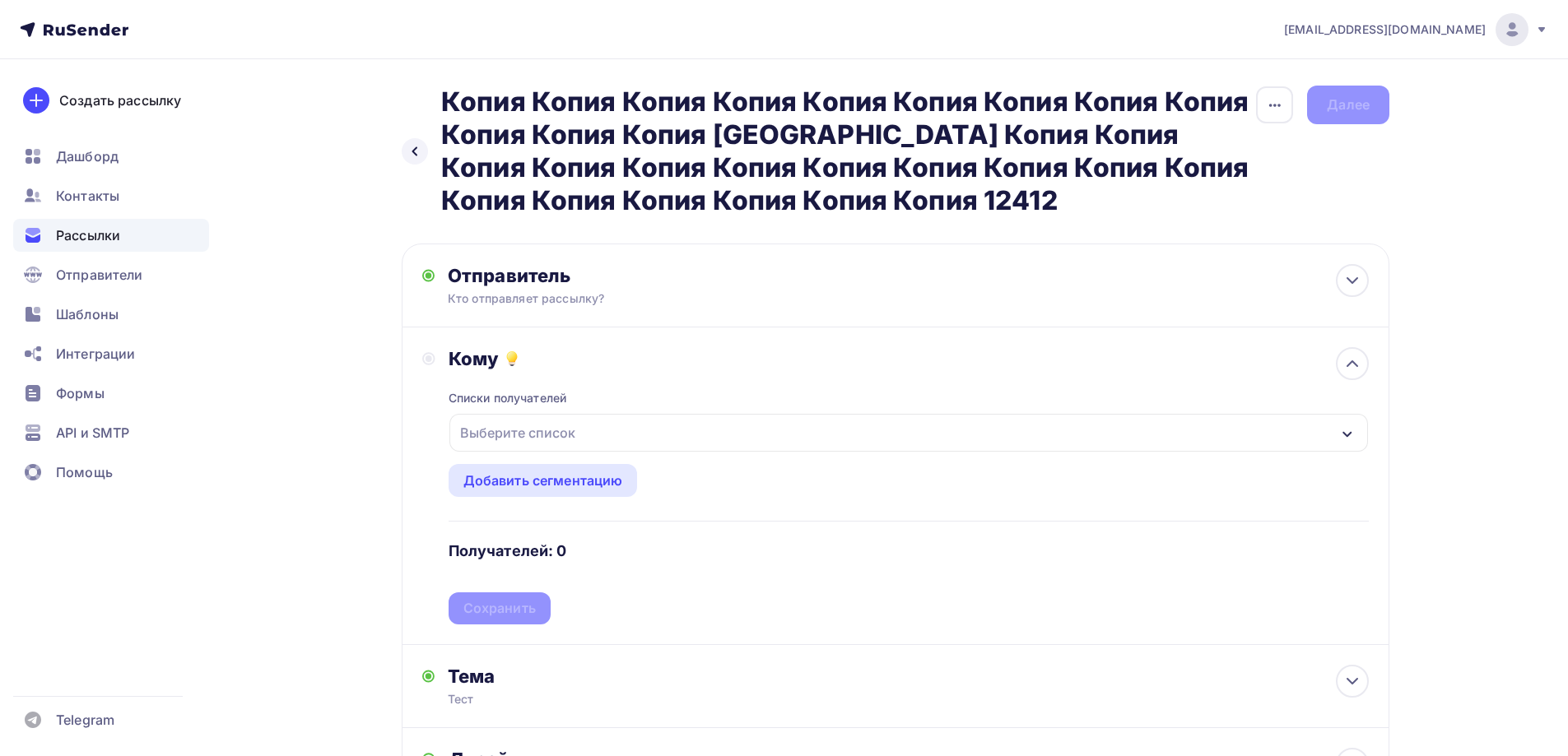
click at [525, 432] on div "Выберите список" at bounding box center [518, 433] width 128 height 29
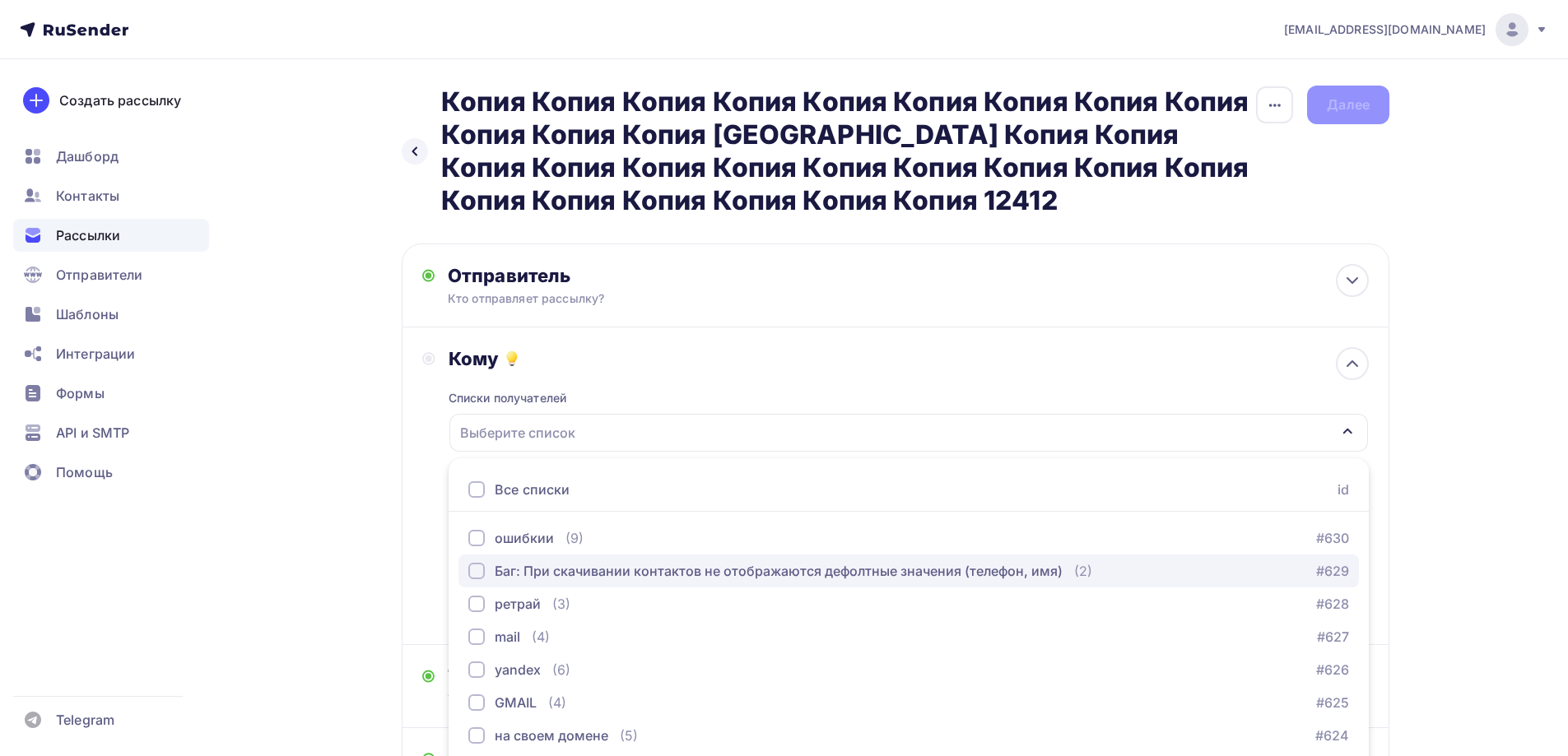
click at [554, 570] on div "Баг: При скачивании контактов не отображаются дефолтные значения (телефон, имя)" at bounding box center [778, 571] width 568 height 20
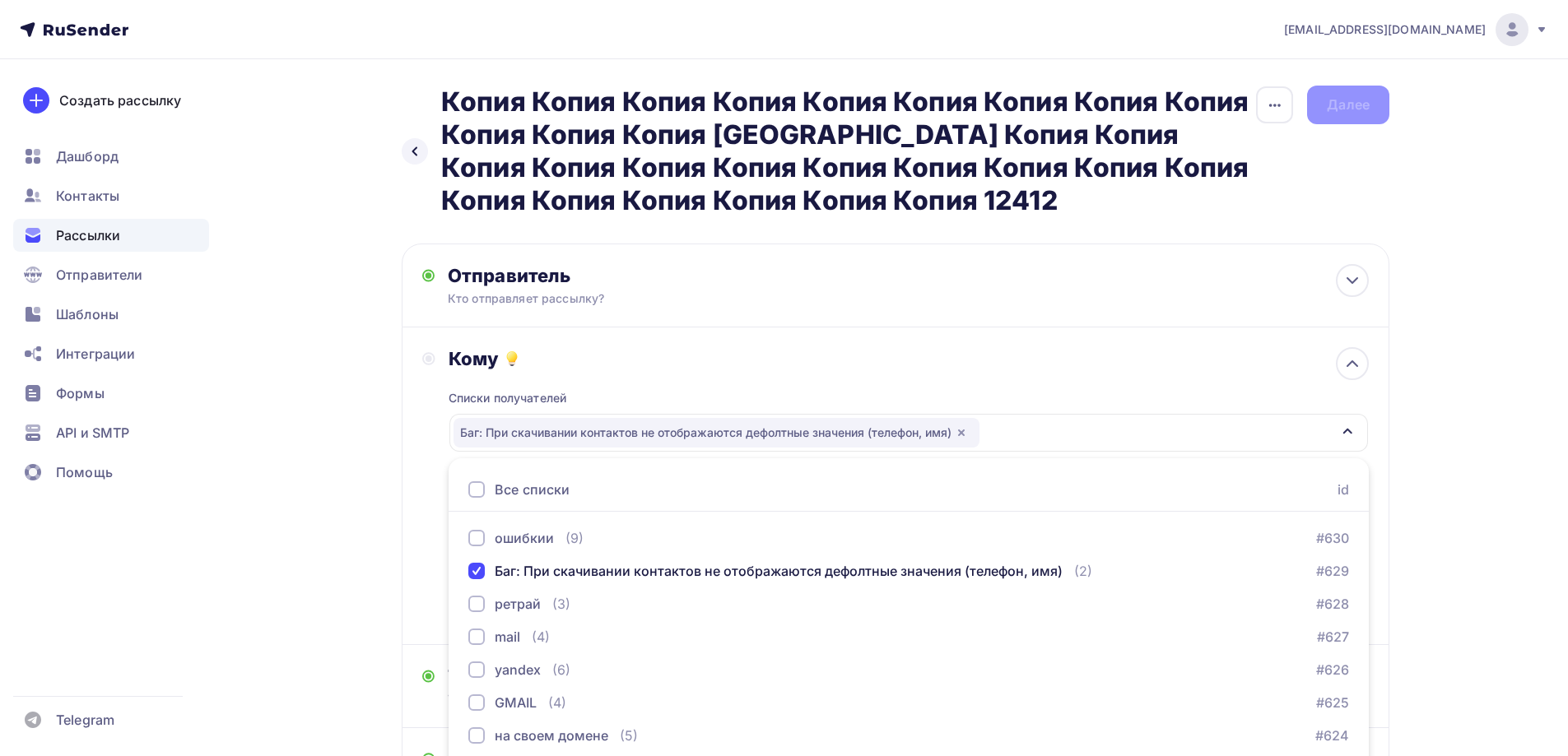
click at [388, 531] on div "Назад Копия Копия Копия Копия Копия Копия Копия Копия Копия Копия Копия Копия К…" at bounding box center [784, 530] width 1350 height 940
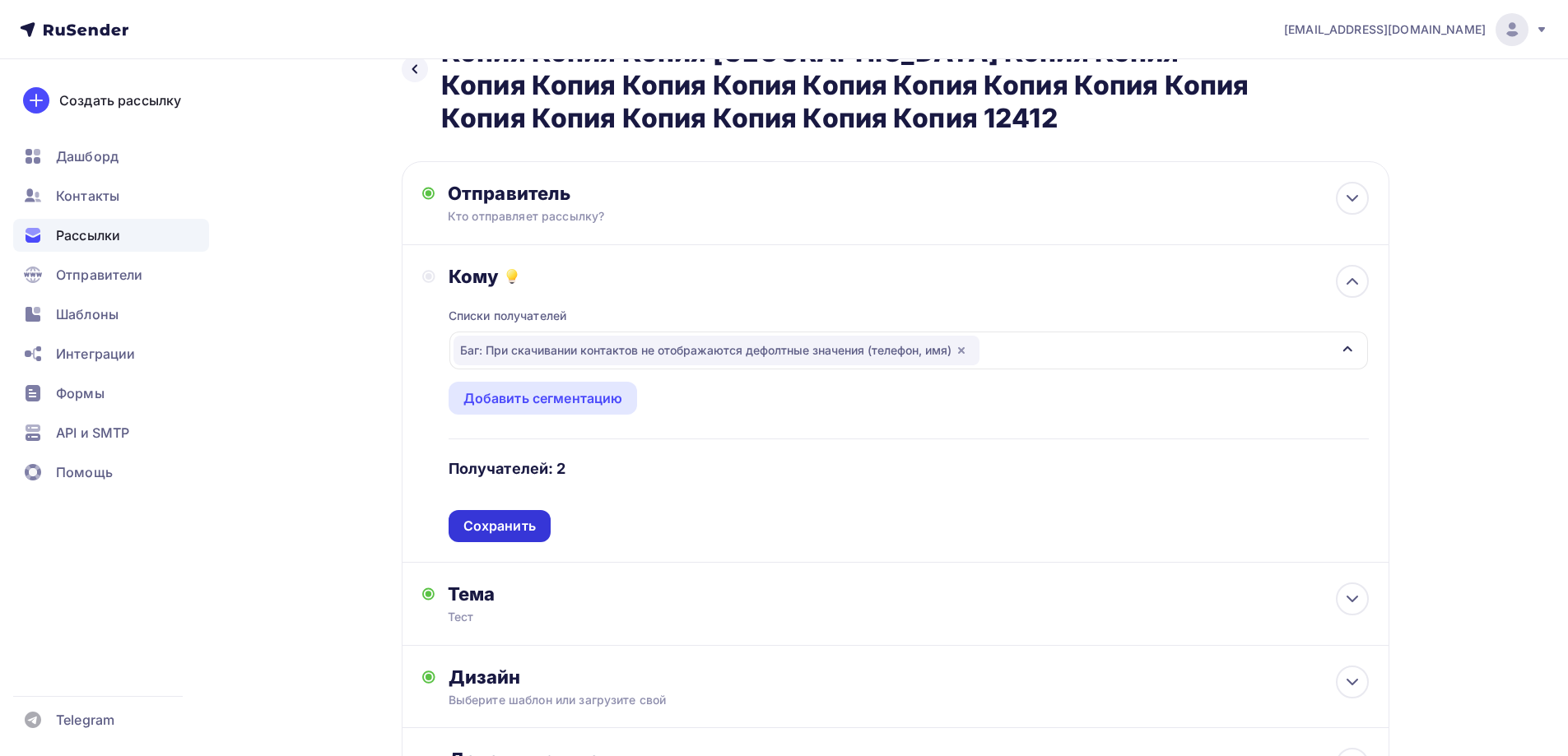
click at [526, 526] on div "Сохранить" at bounding box center [499, 526] width 72 height 19
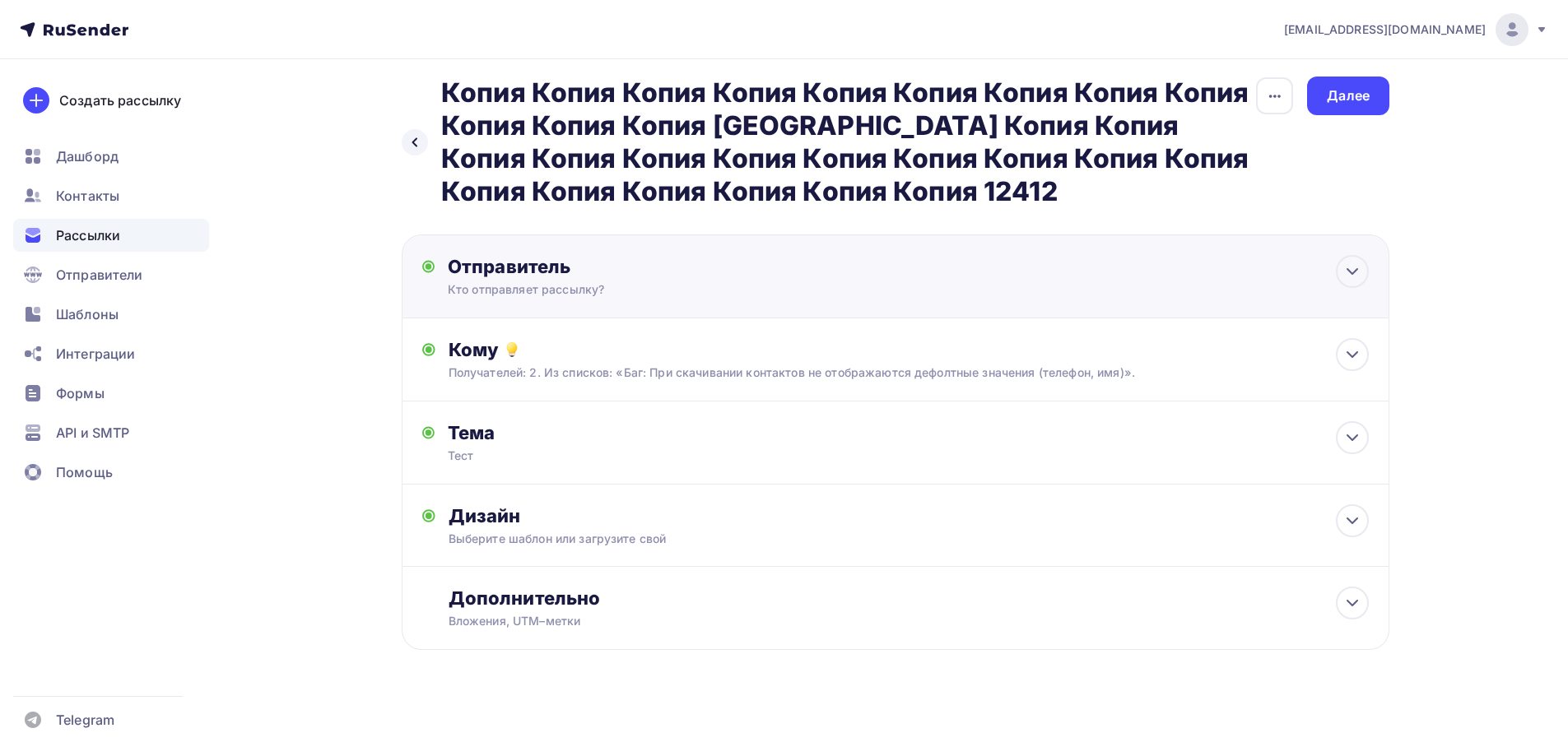
click at [877, 273] on div "Отправитель Кто отправляет рассылку? Email * moskaleva@ucoz-team.net maria@ukit…" at bounding box center [895, 277] width 988 height 84
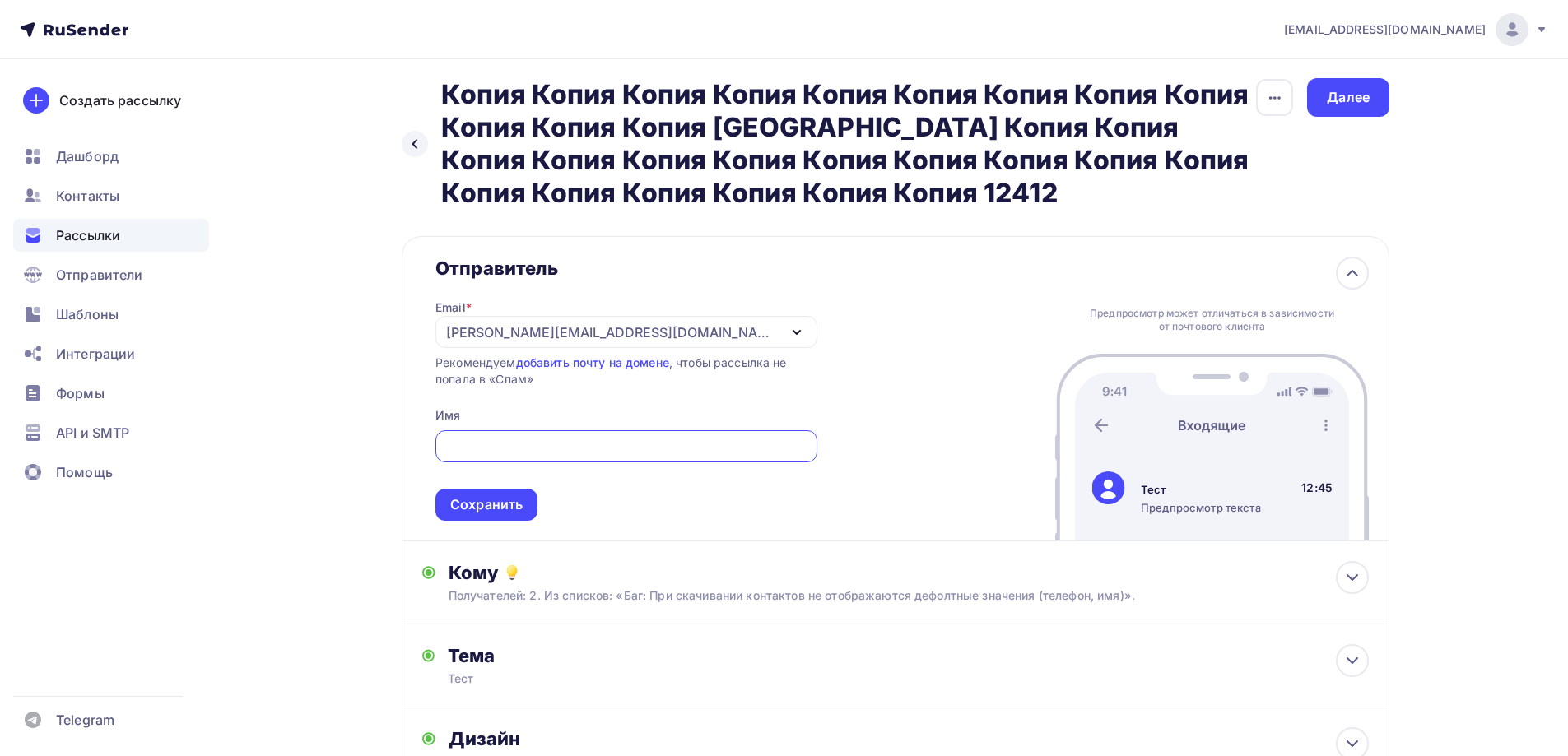
click at [515, 329] on div "maria@ukitdomain.com" at bounding box center [613, 333] width 332 height 20
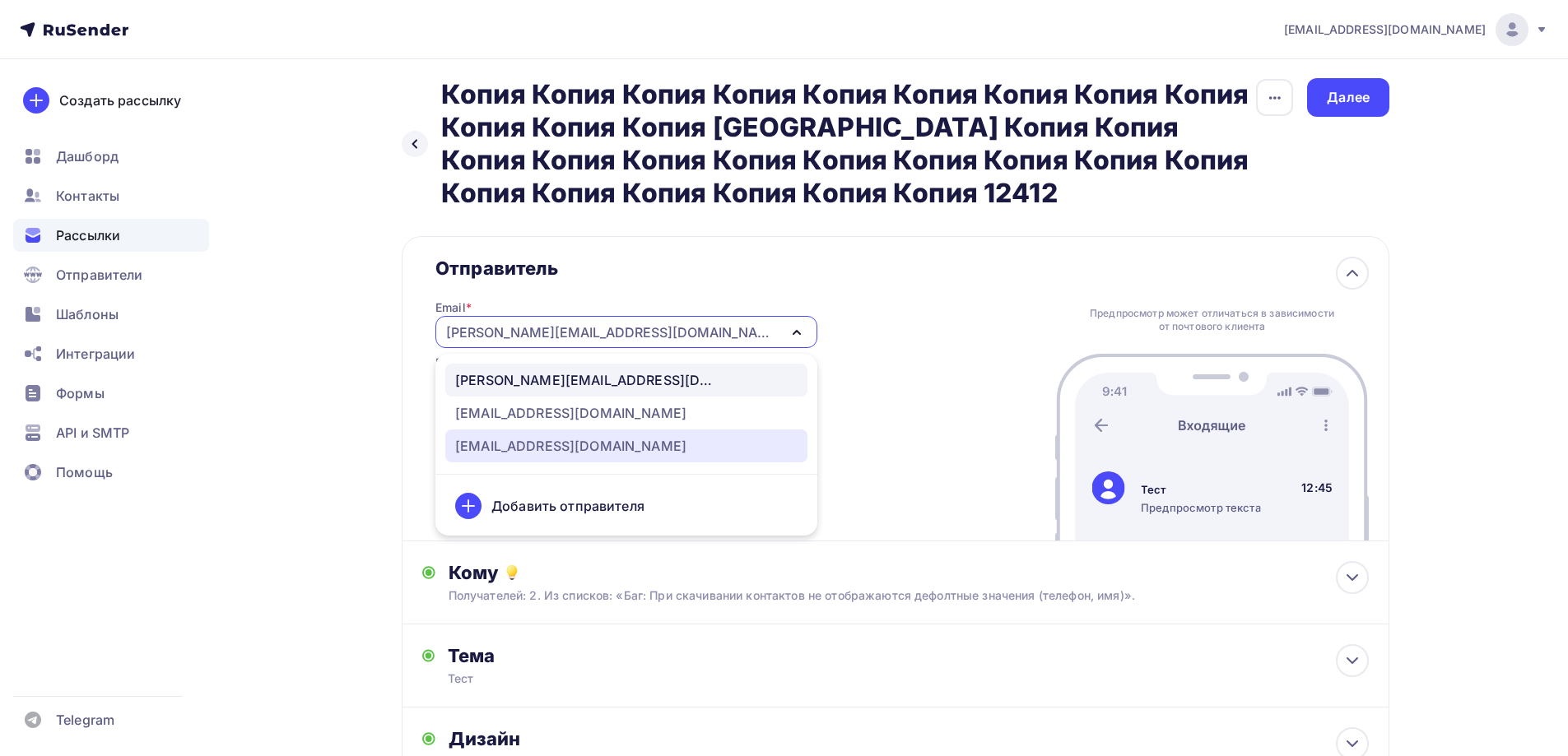
click at [516, 455] on div "[EMAIL_ADDRESS][DOMAIN_NAME]" at bounding box center [570, 446] width 231 height 20
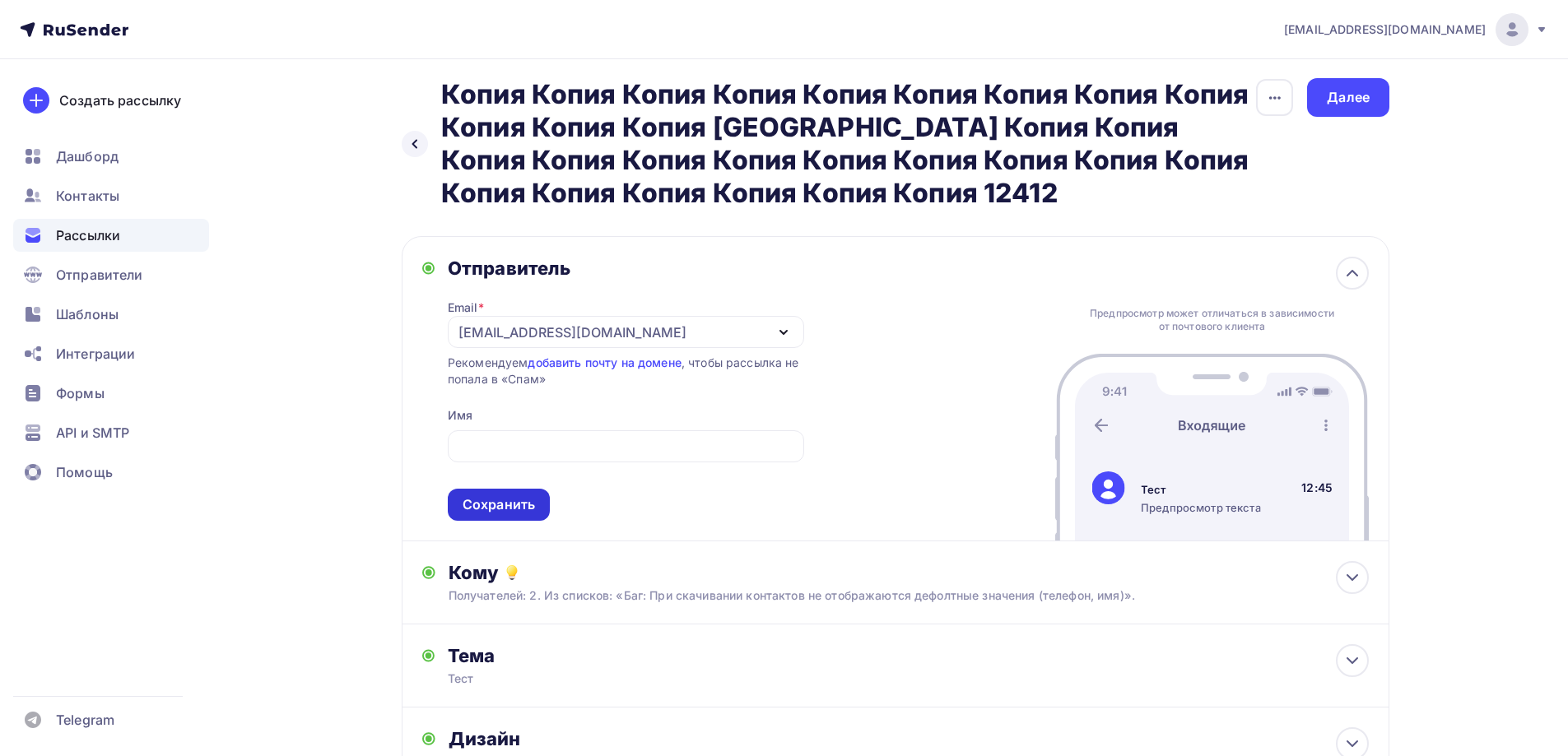
click at [496, 493] on span "Сохранить" at bounding box center [625, 472] width 357 height 97
click at [496, 503] on div "Сохранить" at bounding box center [499, 504] width 72 height 19
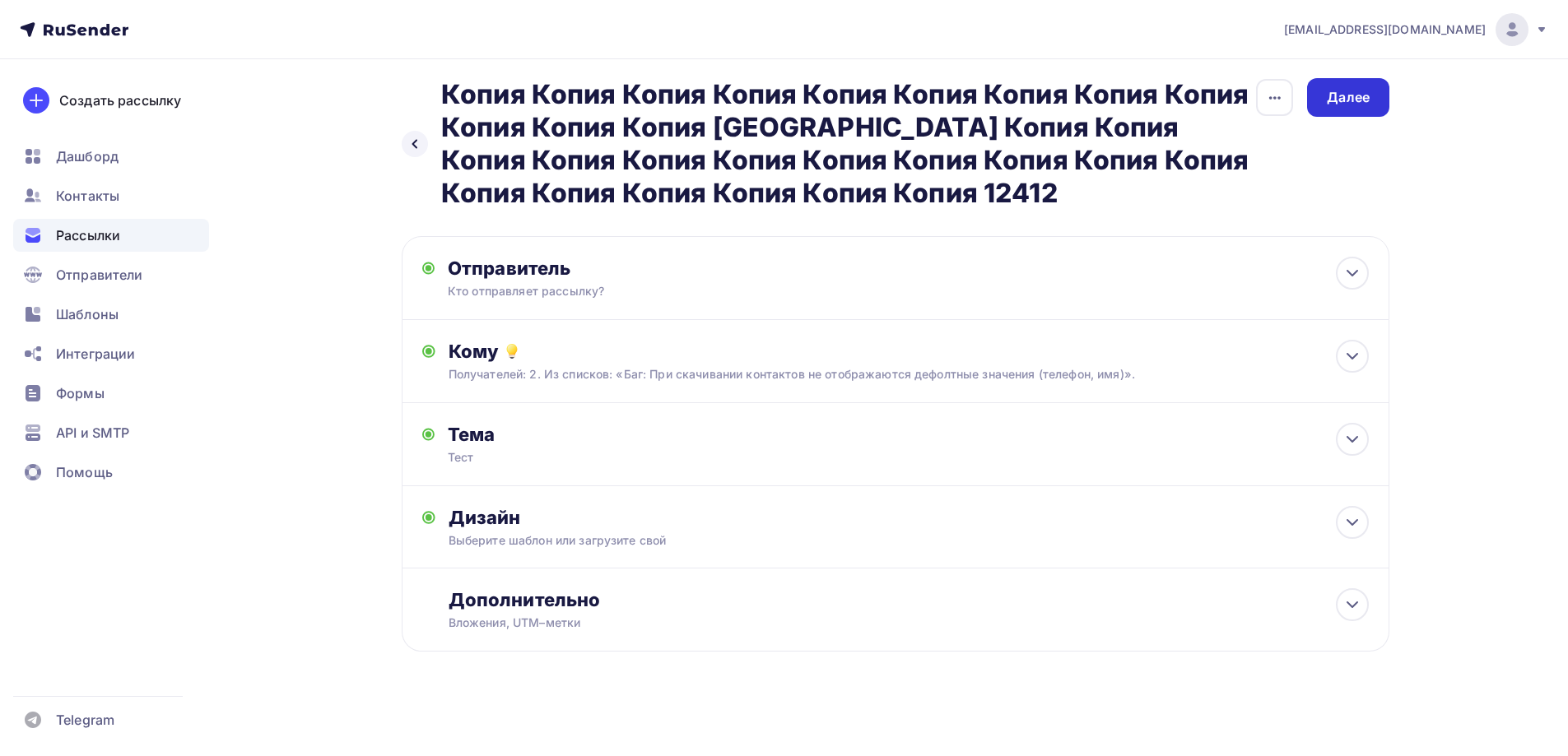
click at [1323, 92] on div "Далее" at bounding box center [1349, 97] width 83 height 38
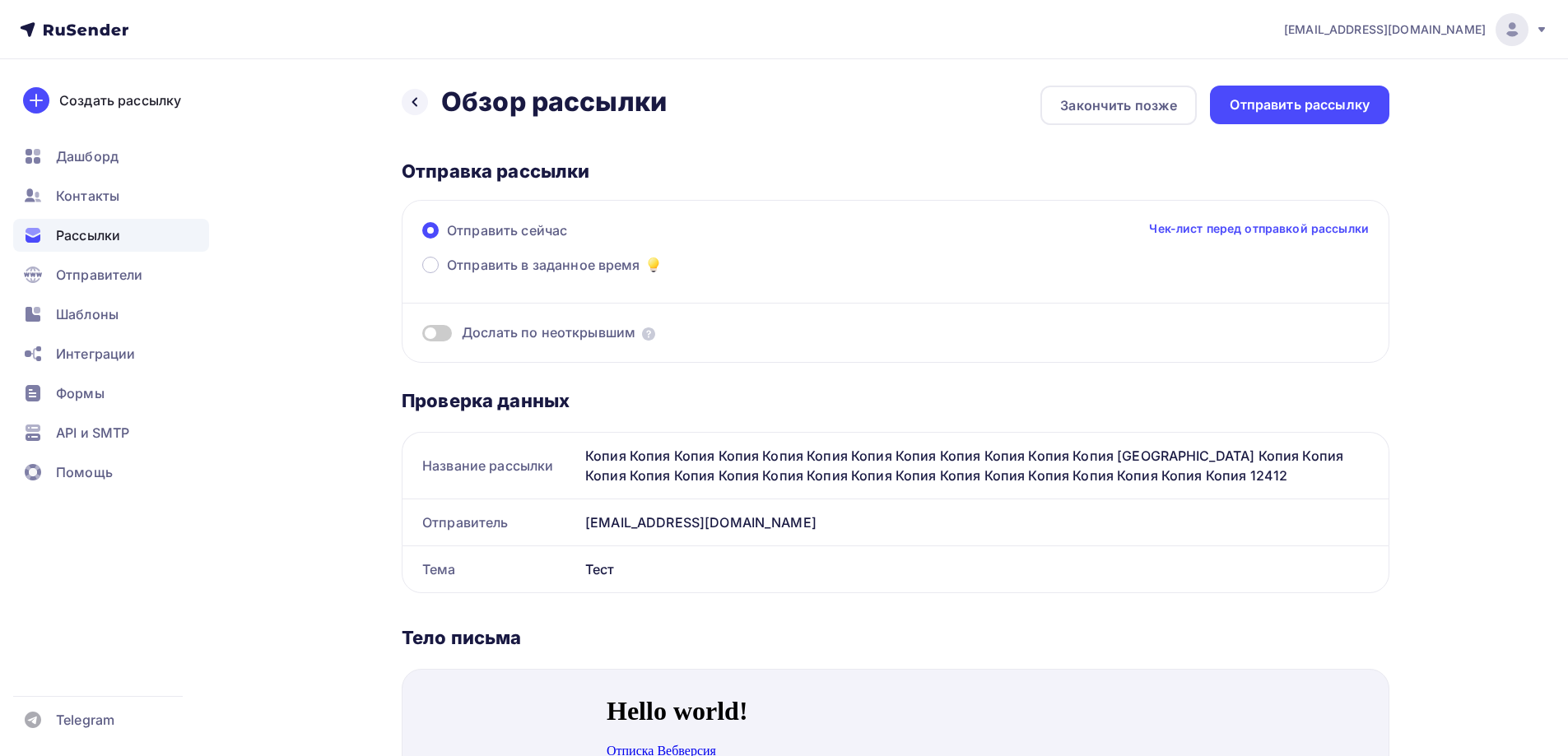
drag, startPoint x: 428, startPoint y: 324, endPoint x: 439, endPoint y: 328, distance: 11.7
click at [429, 325] on label at bounding box center [437, 334] width 29 height 16
click at [423, 335] on input "checkbox" at bounding box center [423, 335] width 0 height 0
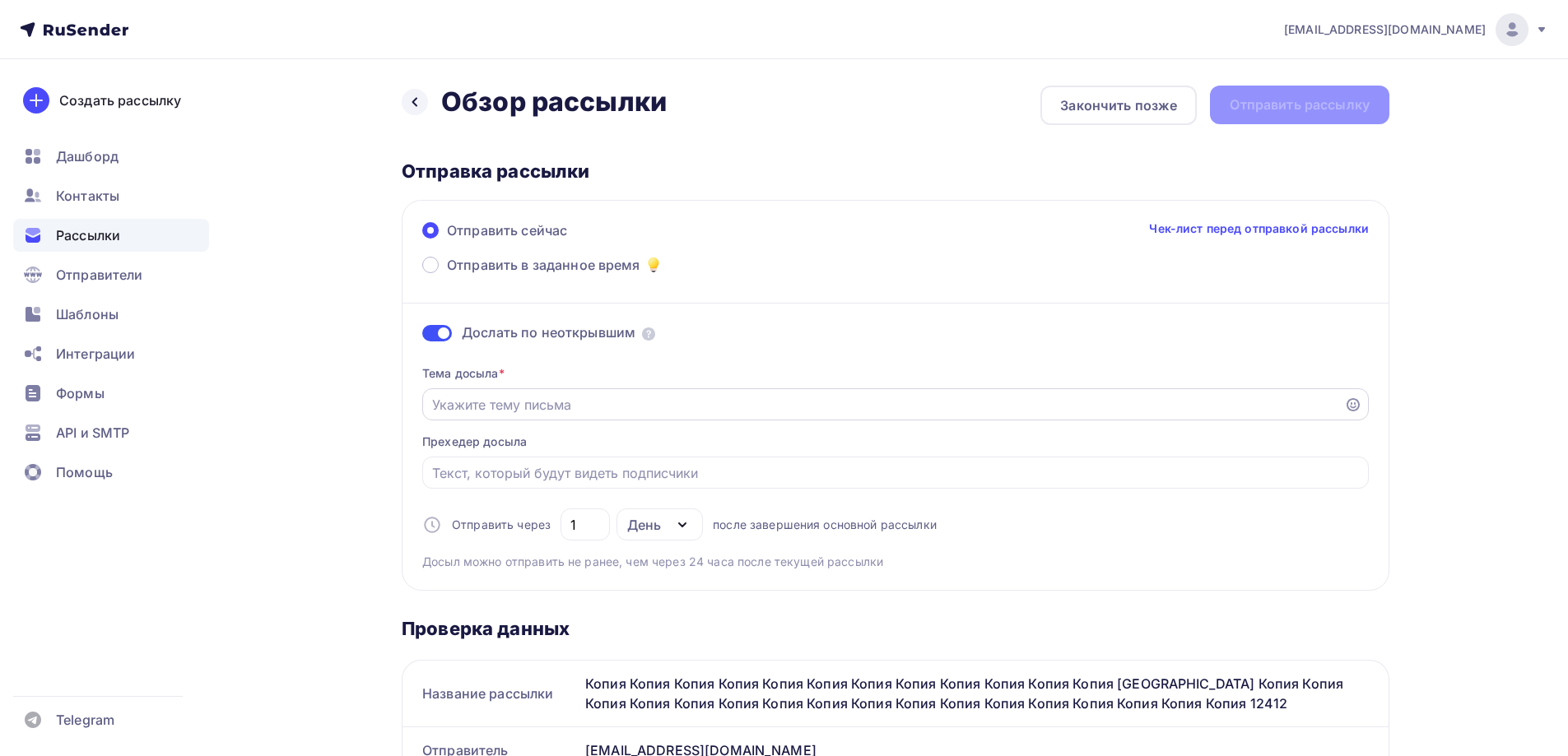
click at [516, 409] on input "Отправить в заданное время" at bounding box center [883, 405] width 903 height 20
type input "Досыл"
click at [1317, 114] on div "Отправить рассылку" at bounding box center [1299, 104] width 140 height 19
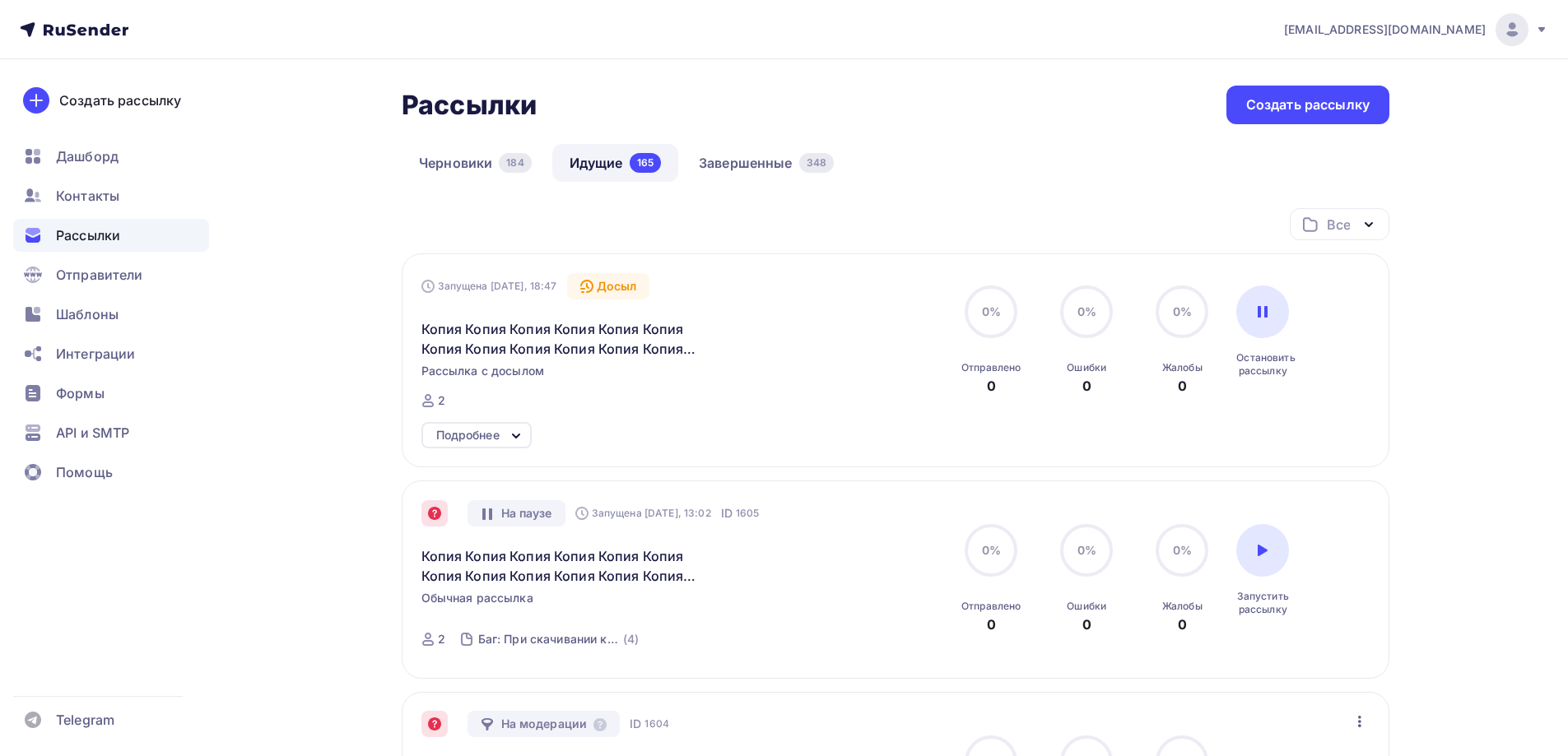
click at [1364, 287] on div "Запущена [DATE], 18:47 Досыл Копия Копия Копия Копия Копия Копия Копия Копия Ко…" at bounding box center [896, 341] width 949 height 136
click at [1364, 287] on div "Запущена Сегодня, 18:47 Досыл Копия Копия Копия Копия Копия Копия Копия Копия К…" at bounding box center [896, 341] width 949 height 136
click at [1366, 286] on div "Запущена Сегодня, 18:47 Досыл Копия Копия Копия Копия Копия Копия Копия Копия К…" at bounding box center [896, 341] width 949 height 136
click at [1372, 283] on div "Запущена Сегодня, 18:47 Досыл Копия Копия Копия Копия Копия Копия Копия Копия К…" at bounding box center [895, 360] width 988 height 214
click at [507, 433] on icon at bounding box center [516, 436] width 20 height 20
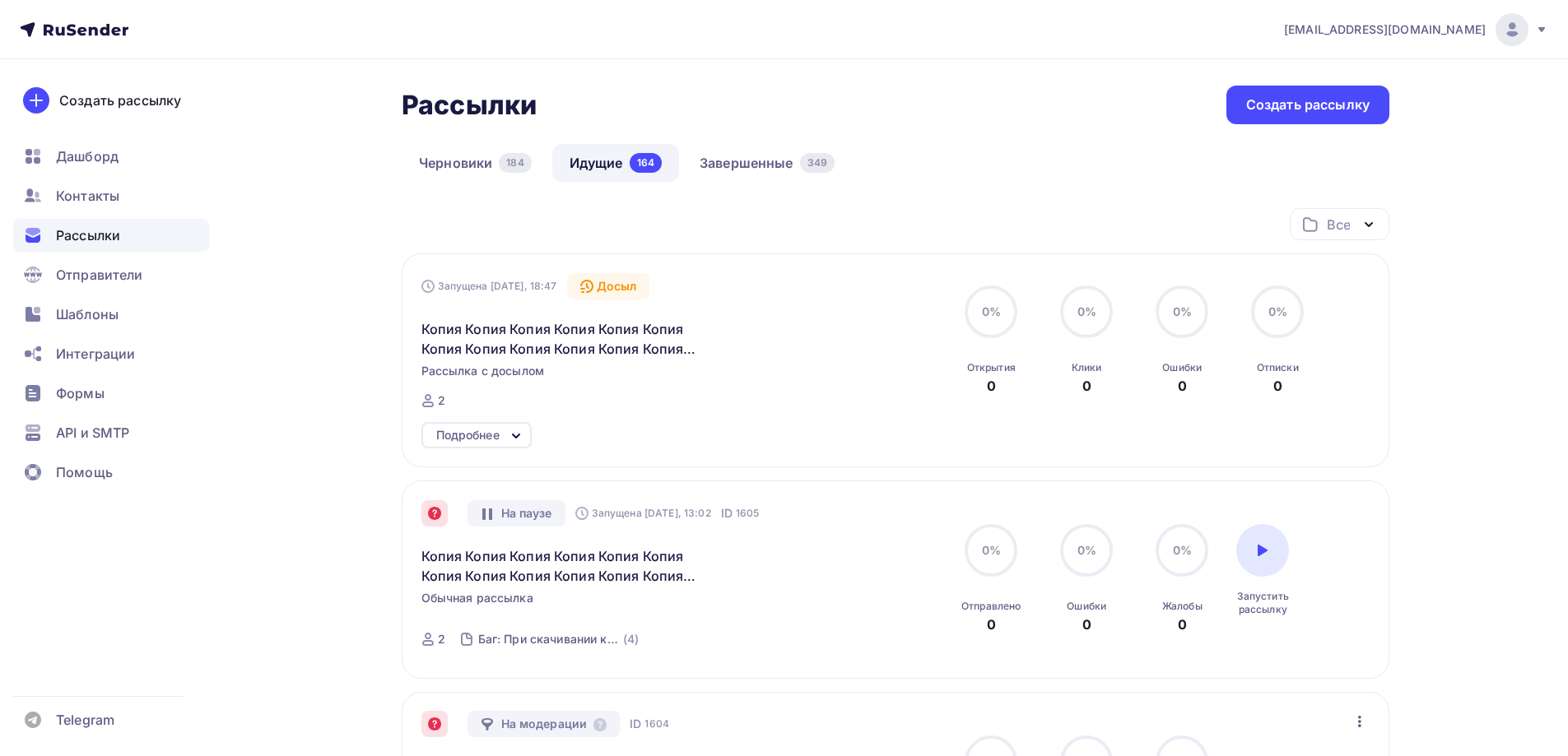
click at [491, 429] on div "Подробнее" at bounding box center [468, 435] width 63 height 20
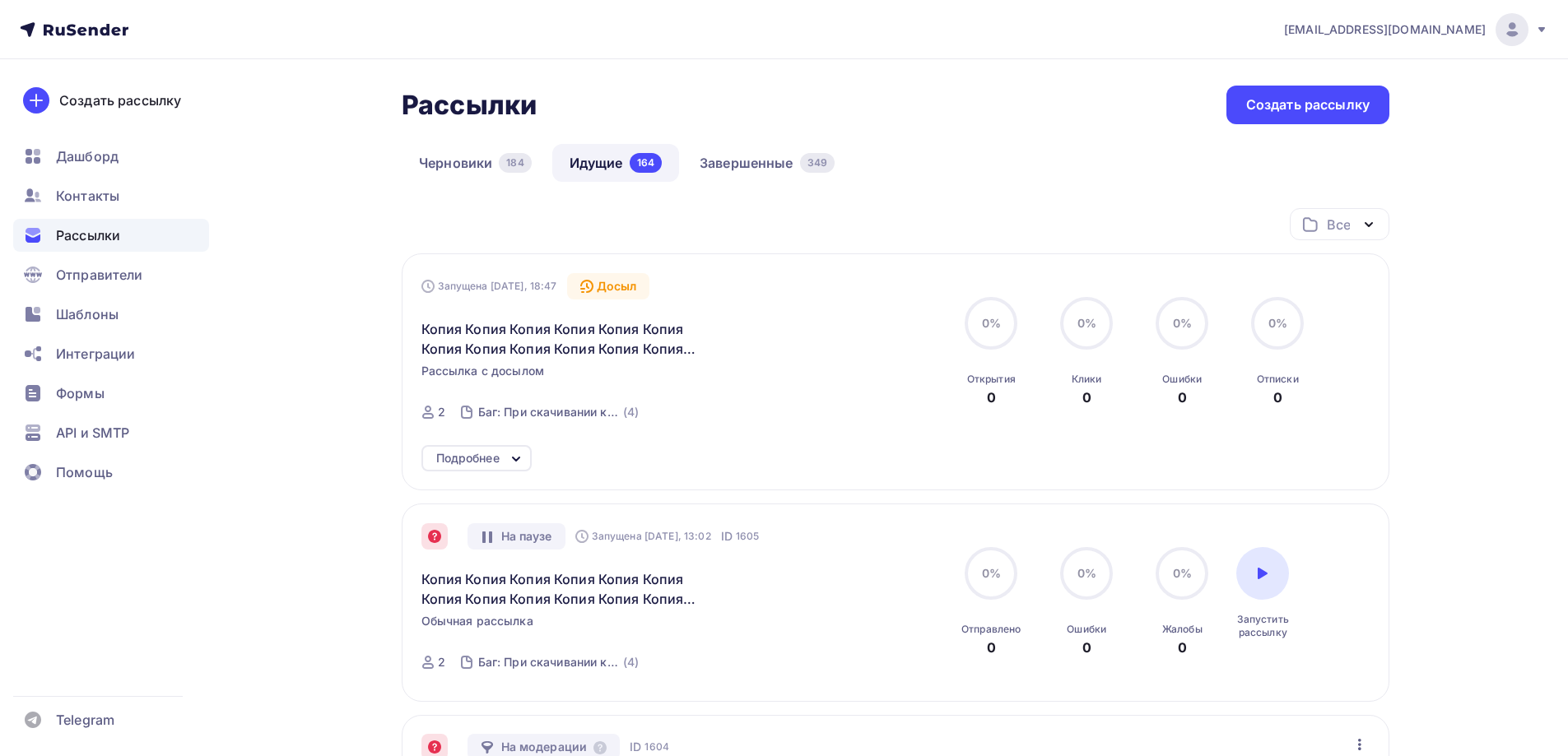
drag, startPoint x: 456, startPoint y: 440, endPoint x: 464, endPoint y: 446, distance: 10.0
click at [456, 439] on div "Запущена Сегодня, 18:47 Досыл Копия Копия Копия Копия Копия Копия Копия Копия К…" at bounding box center [895, 372] width 988 height 237
click at [471, 456] on div "Подробнее" at bounding box center [468, 458] width 63 height 20
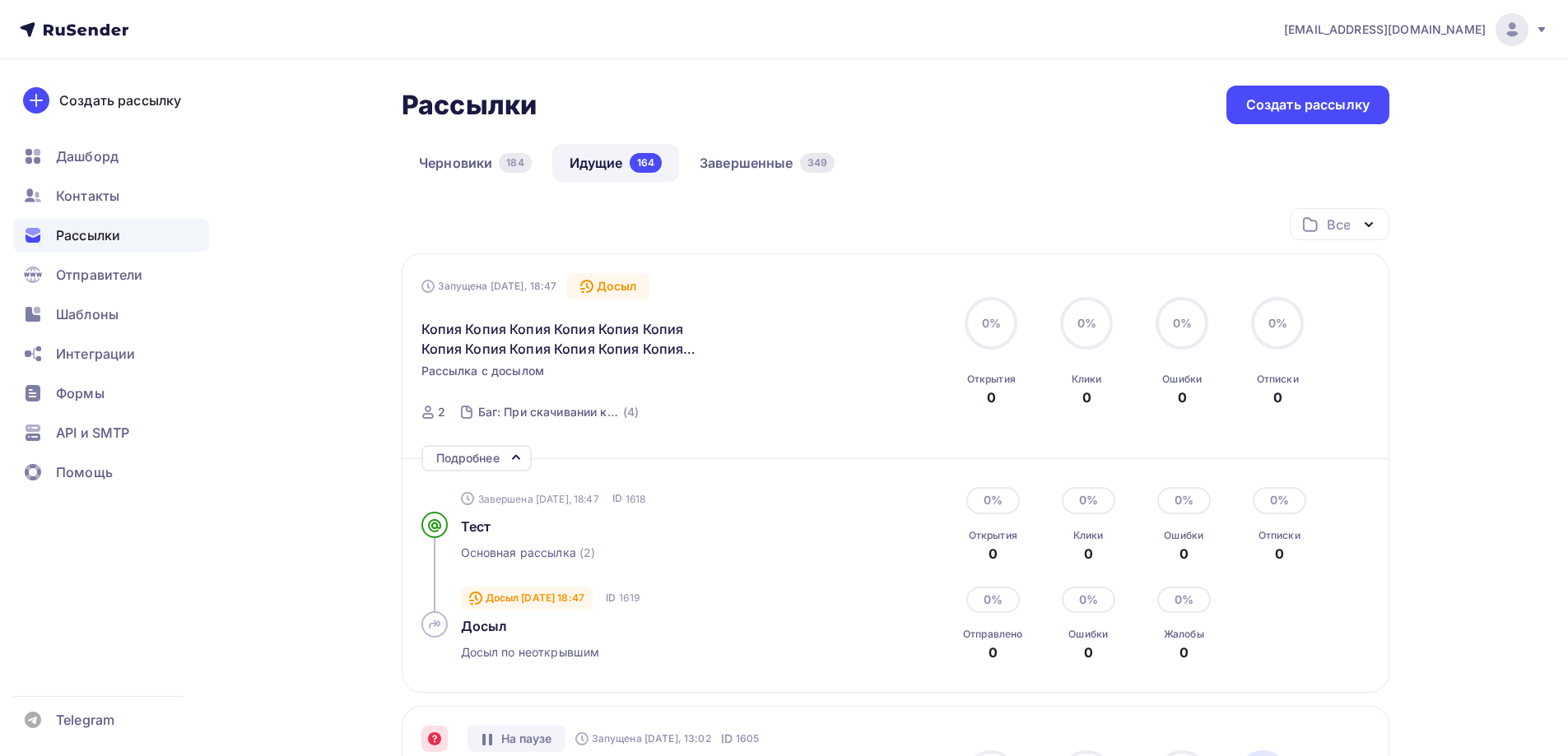
click at [1365, 283] on div "Запущена [DATE], 18:47 Досыл Копия Копия Копия Копия Копия Копия Копия Копия Ко…" at bounding box center [896, 352] width 949 height 159
click at [1365, 284] on div "Запущена [DATE], 18:47 Досыл Копия Копия Копия Копия Копия Копия Копия Копия Ко…" at bounding box center [896, 352] width 949 height 159
click at [1367, 284] on div "Запущена [DATE], 18:47 Досыл Копия Копия Копия Копия Копия Копия Копия Копия Ко…" at bounding box center [896, 352] width 949 height 159
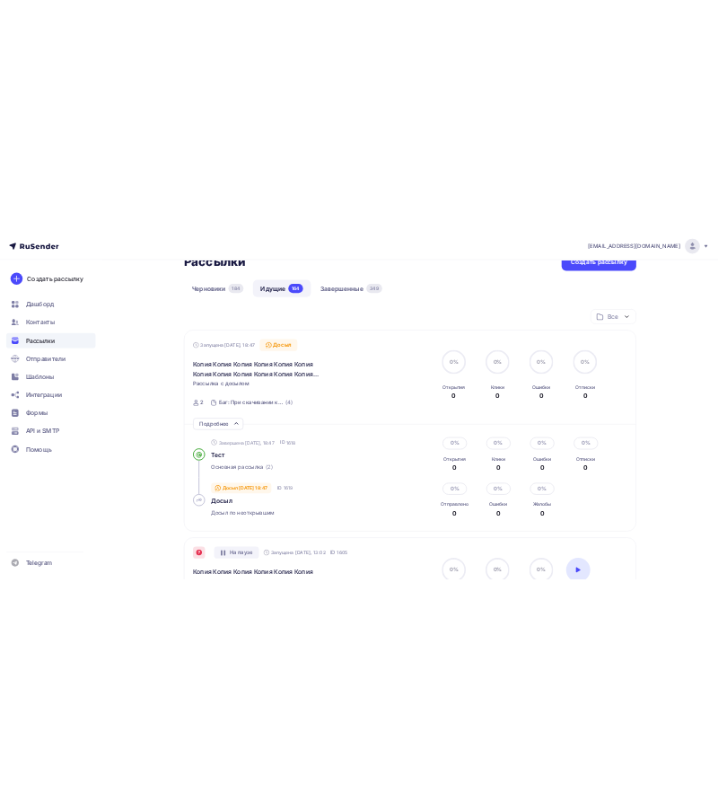
scroll to position [90, 0]
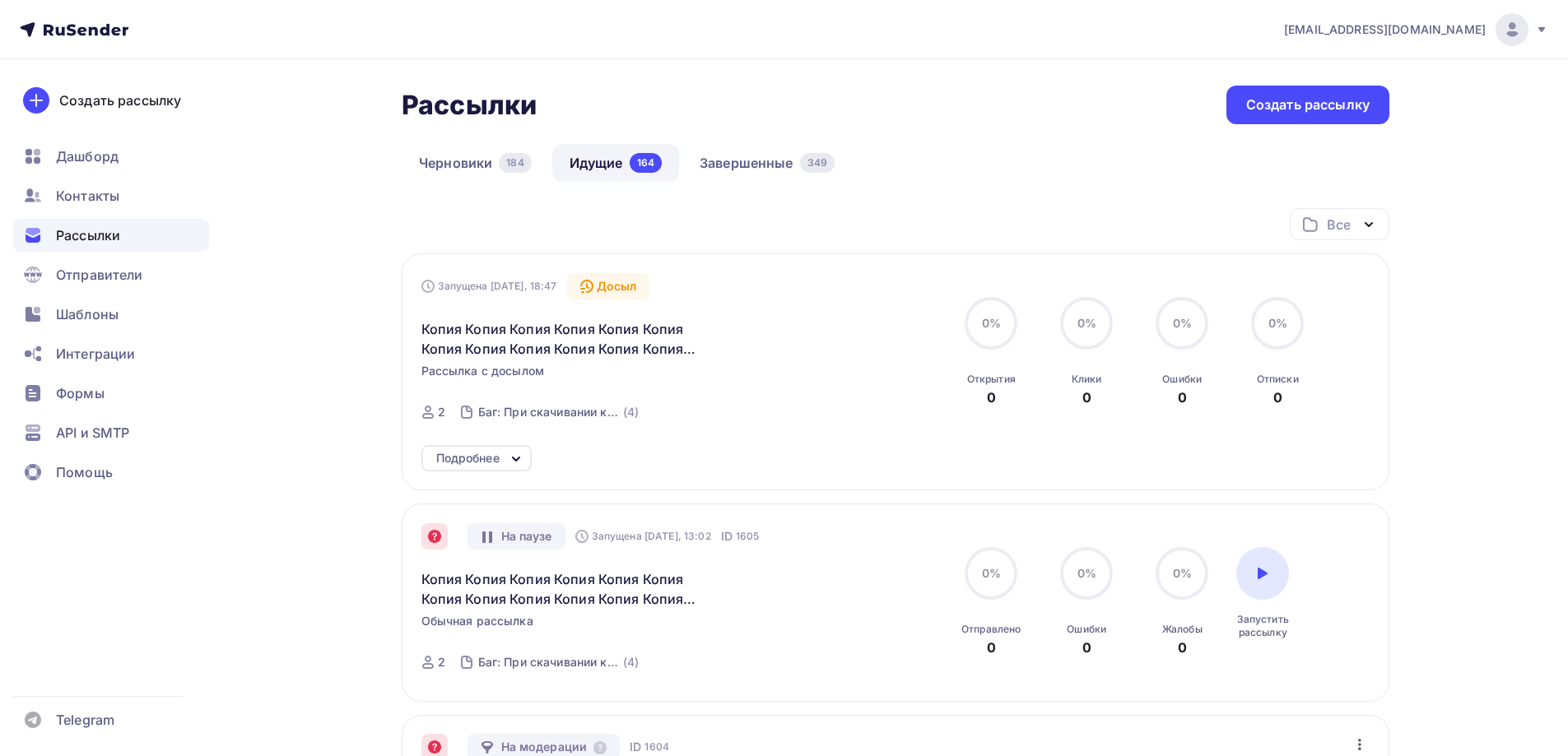
click at [670, 282] on div "Запущена [DATE], 18:47 Досыл Копия Копия Копия Копия Копия Копия Копия Копия Ко…" at bounding box center [896, 352] width 949 height 159
click at [484, 451] on div "Подробнее" at bounding box center [468, 458] width 63 height 20
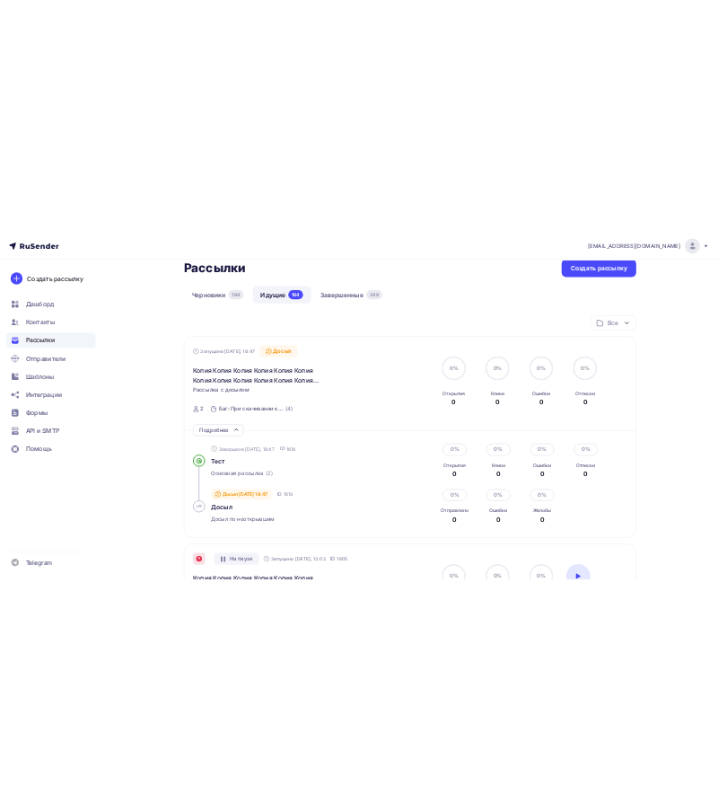
scroll to position [90, 0]
